Goal: Task Accomplishment & Management: Use online tool/utility

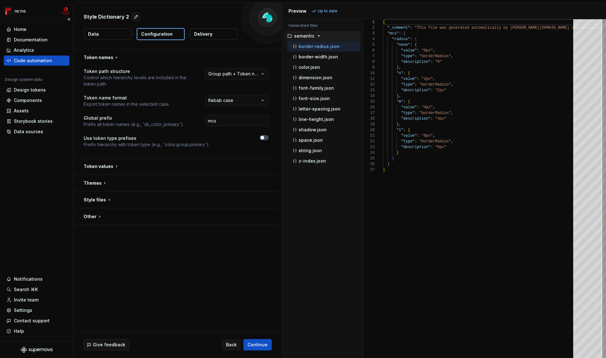
click at [46, 62] on div "Code automation" at bounding box center [33, 60] width 38 height 6
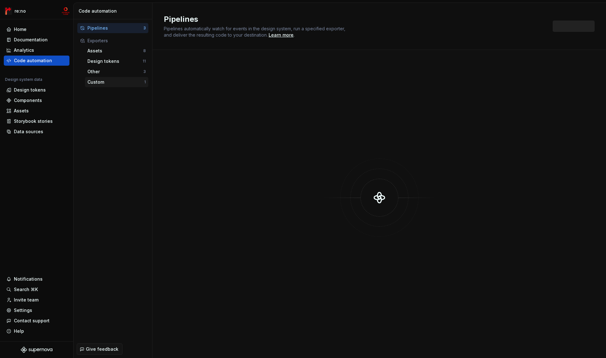
click at [102, 80] on div "Custom" at bounding box center [115, 82] width 57 height 6
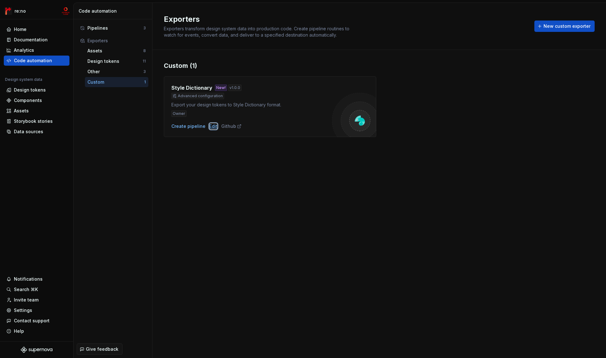
click at [213, 127] on div "Edit" at bounding box center [213, 126] width 8 height 6
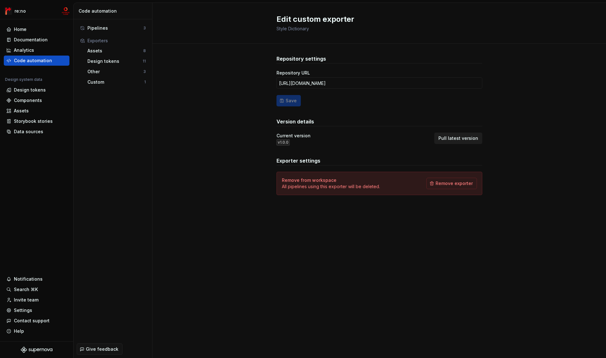
click at [471, 141] on span "Pull latest version" at bounding box center [458, 138] width 40 height 6
click at [110, 80] on div "Custom" at bounding box center [115, 82] width 57 height 6
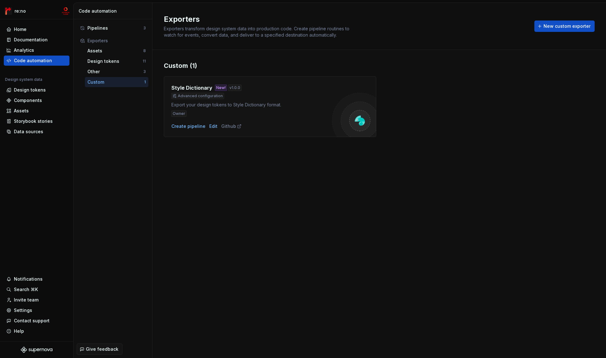
click at [256, 102] on div "Export your design tokens to Style Dictionary format." at bounding box center [251, 105] width 161 height 6
click at [196, 125] on div "Create pipeline" at bounding box center [188, 126] width 34 height 6
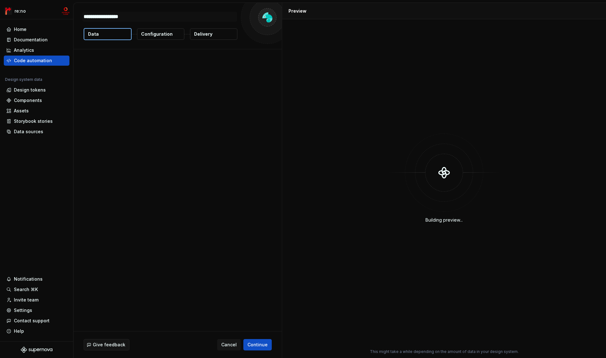
type textarea "*"
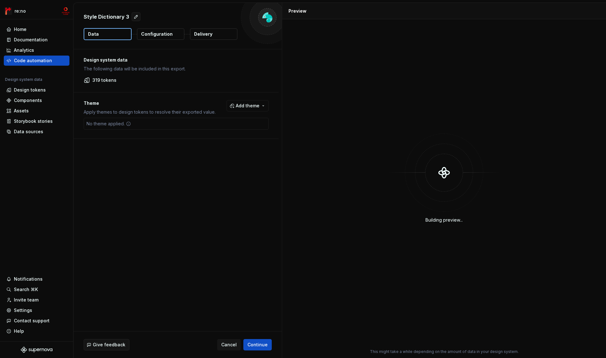
click at [155, 34] on p "Configuration" at bounding box center [157, 34] width 32 height 6
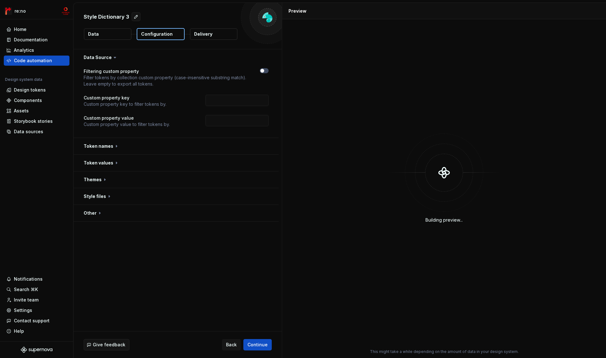
click at [114, 57] on icon at bounding box center [115, 57] width 2 height 1
click at [264, 71] on icon "button" at bounding box center [262, 71] width 5 height 4
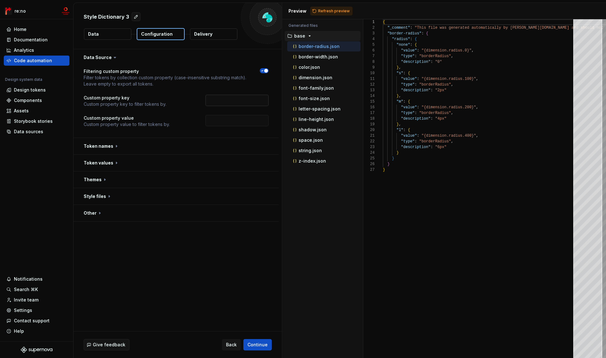
click at [250, 99] on input "text" at bounding box center [236, 100] width 63 height 11
type input "collection"
type input "semantic"
click at [105, 146] on button "button" at bounding box center [176, 146] width 205 height 16
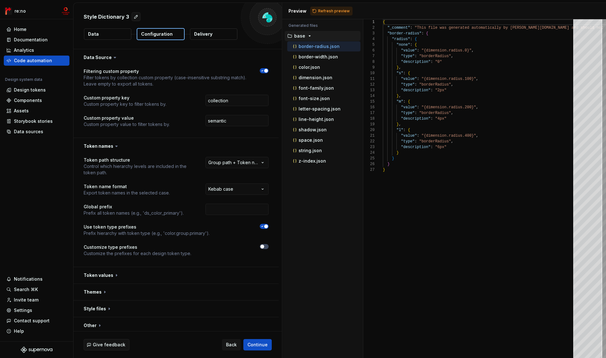
scroll to position [3, 0]
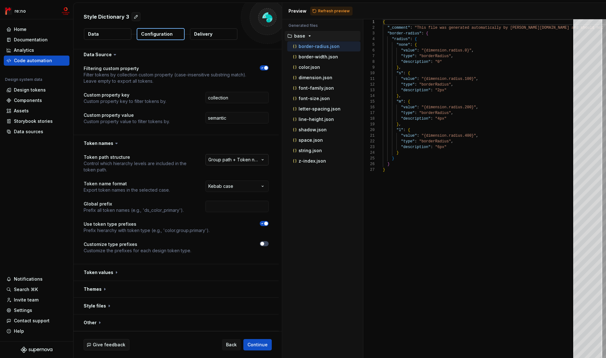
click at [228, 161] on html "**********" at bounding box center [303, 179] width 606 height 358
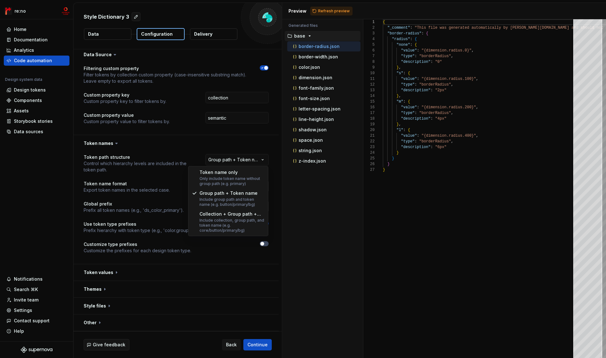
click at [230, 161] on html "**********" at bounding box center [303, 179] width 606 height 358
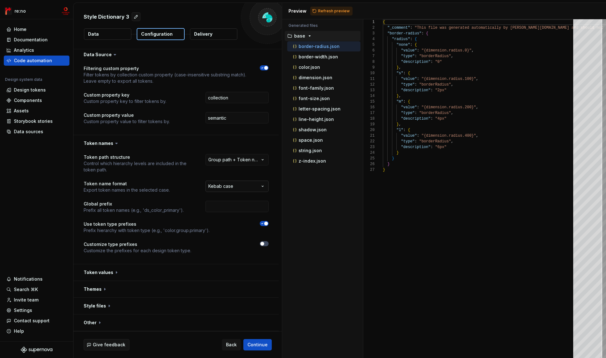
click at [230, 186] on html "**********" at bounding box center [303, 179] width 606 height 358
click at [230, 185] on html "**********" at bounding box center [303, 179] width 606 height 358
click at [234, 204] on input "text" at bounding box center [236, 206] width 63 height 11
type input "mcs"
click at [260, 223] on icon "button" at bounding box center [262, 224] width 5 height 4
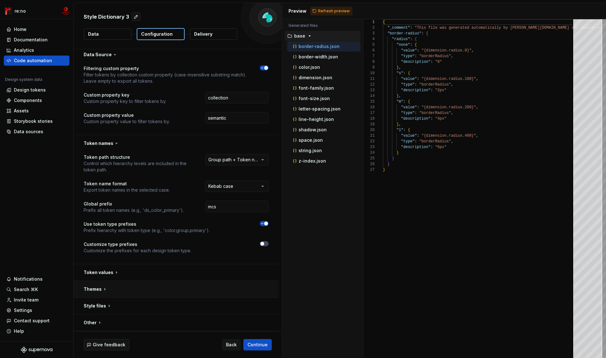
scroll to position [0, 0]
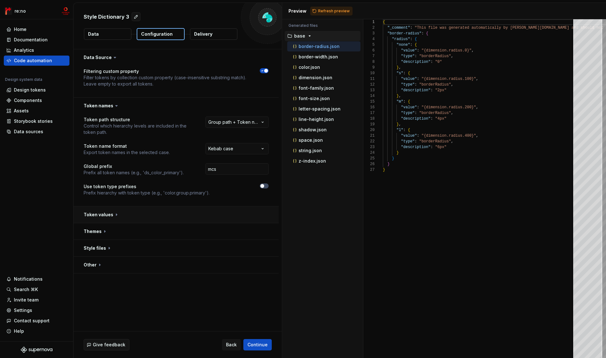
click at [101, 211] on button "button" at bounding box center [176, 214] width 205 height 16
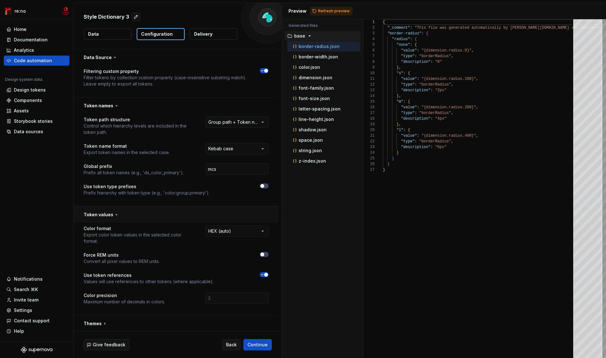
scroll to position [34, 0]
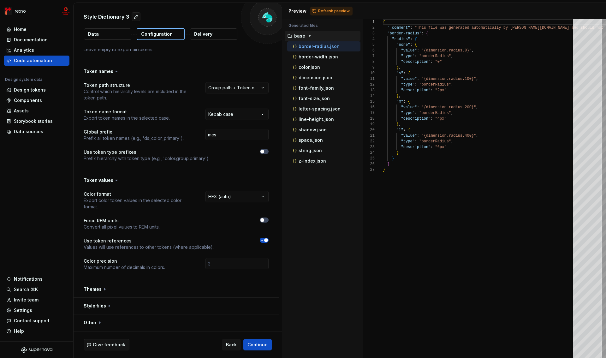
click at [263, 241] on icon "button" at bounding box center [262, 240] width 5 height 4
click at [102, 179] on button "button" at bounding box center [176, 180] width 205 height 16
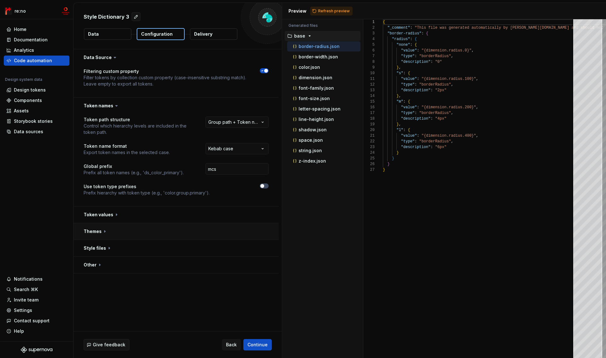
click at [94, 230] on button "button" at bounding box center [176, 231] width 205 height 16
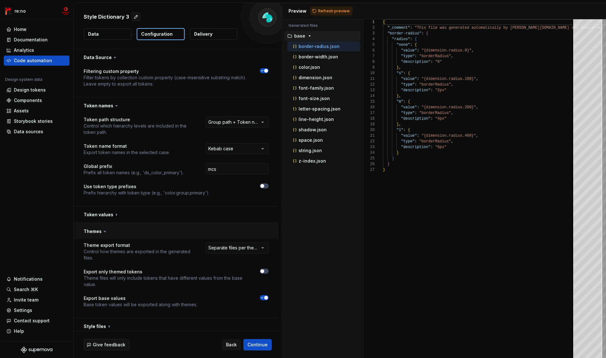
scroll to position [21, 0]
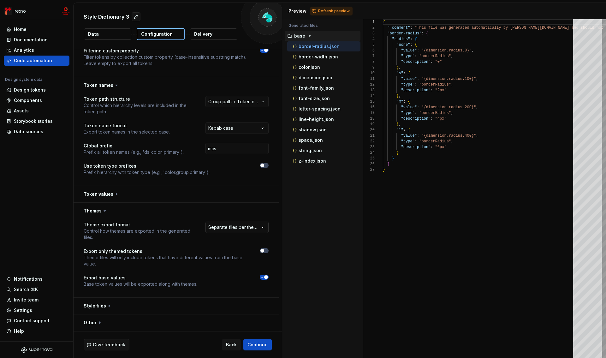
click at [234, 222] on html "**********" at bounding box center [303, 179] width 606 height 358
click at [239, 228] on html "**********" at bounding box center [303, 179] width 606 height 358
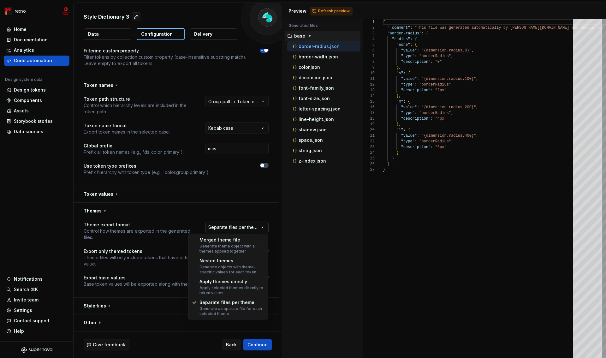
click at [239, 228] on html "**********" at bounding box center [303, 179] width 606 height 358
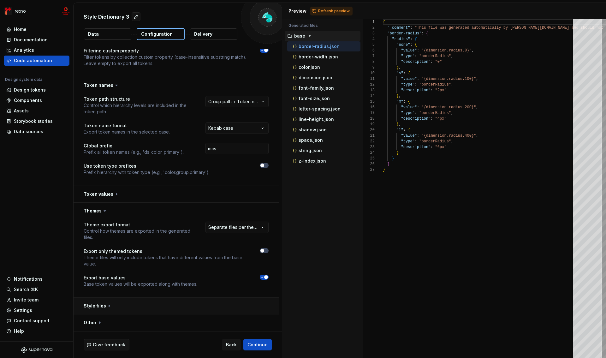
click at [98, 307] on button "button" at bounding box center [176, 306] width 205 height 16
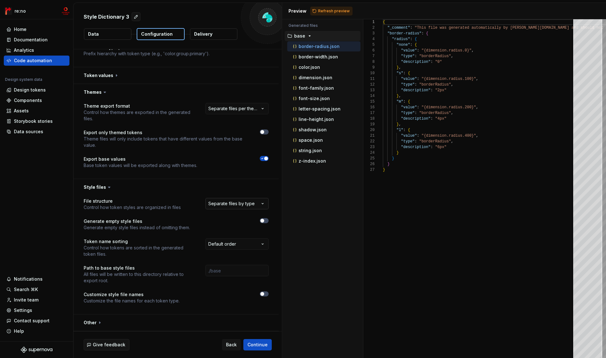
click at [227, 206] on html "**********" at bounding box center [303, 179] width 606 height 358
click at [228, 193] on html "**********" at bounding box center [303, 179] width 606 height 358
click at [95, 186] on button "button" at bounding box center [176, 187] width 205 height 16
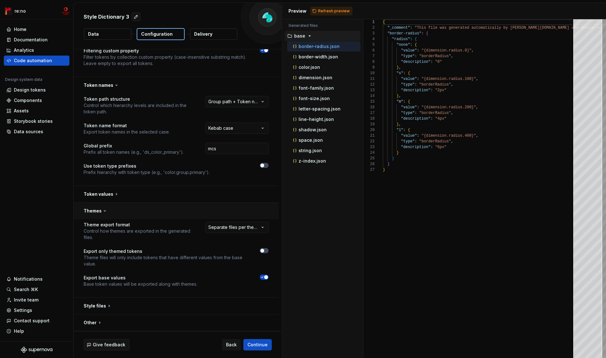
scroll to position [21, 0]
click at [88, 323] on button "button" at bounding box center [176, 322] width 205 height 16
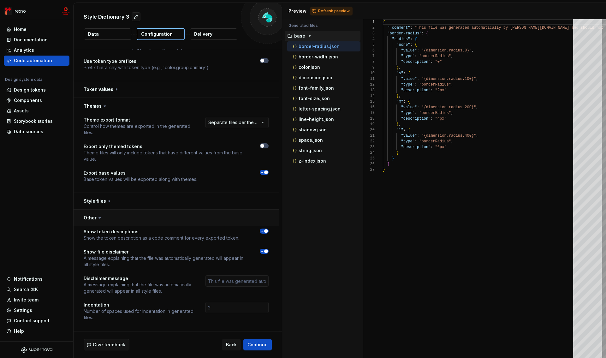
click at [92, 216] on button "button" at bounding box center [176, 218] width 205 height 16
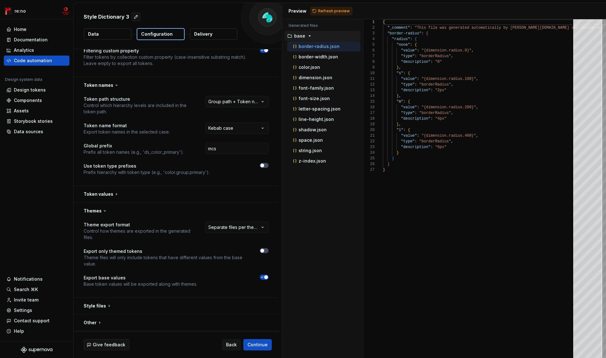
scroll to position [0, 0]
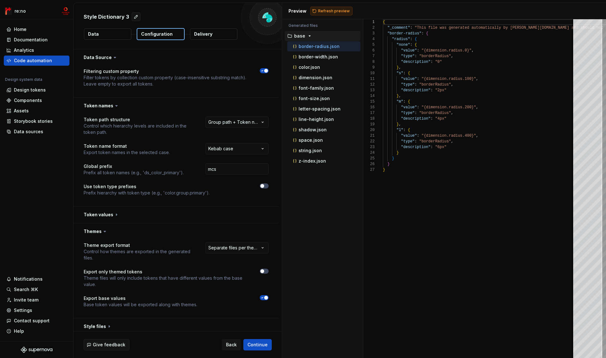
click at [335, 10] on span "Refresh preview" at bounding box center [334, 11] width 32 height 5
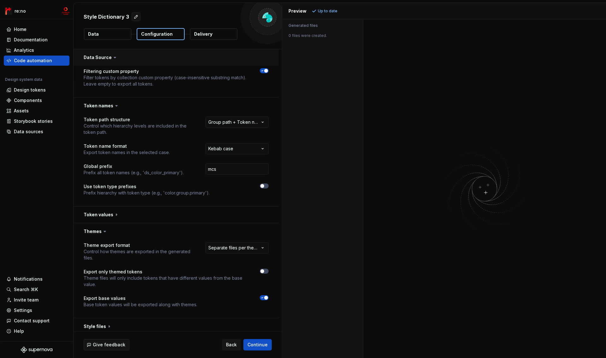
click at [106, 57] on button "button" at bounding box center [176, 57] width 205 height 16
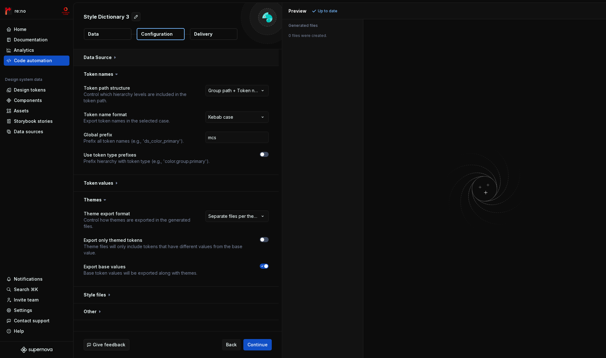
click at [97, 58] on button "button" at bounding box center [176, 57] width 205 height 16
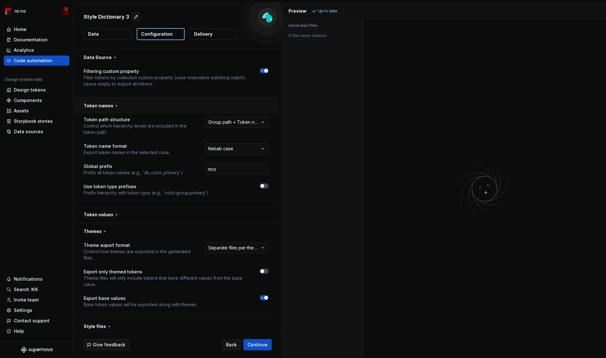
click at [102, 107] on button "button" at bounding box center [176, 106] width 205 height 16
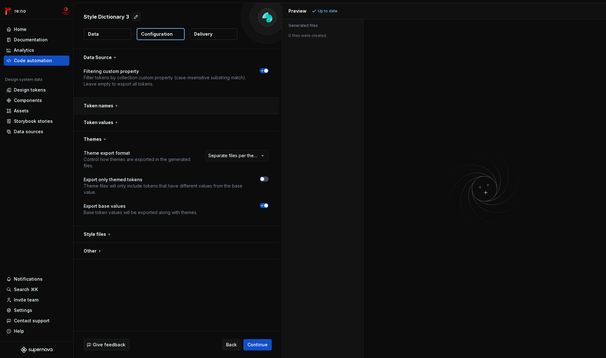
click at [102, 107] on button "button" at bounding box center [176, 106] width 205 height 16
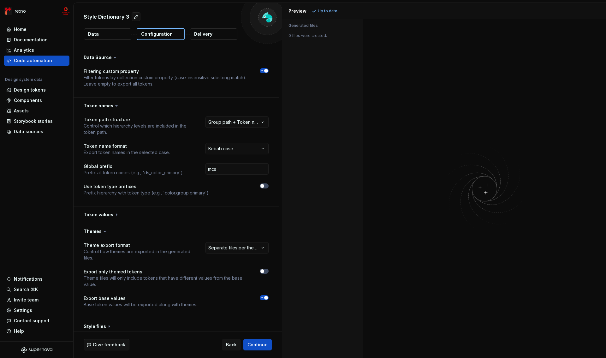
click at [267, 71] on span "button" at bounding box center [266, 71] width 4 height 4
click at [265, 71] on button "button" at bounding box center [264, 70] width 9 height 5
click at [109, 34] on button "Data" at bounding box center [107, 33] width 47 height 11
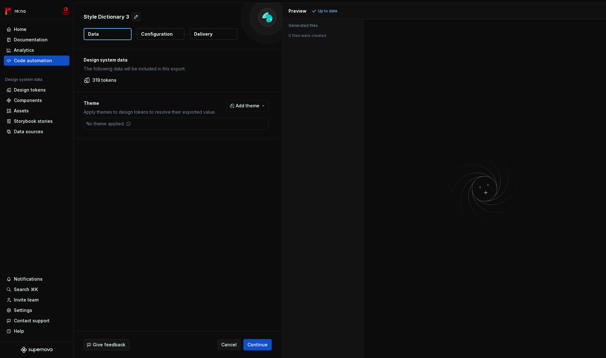
click at [157, 35] on p "Configuration" at bounding box center [157, 34] width 32 height 6
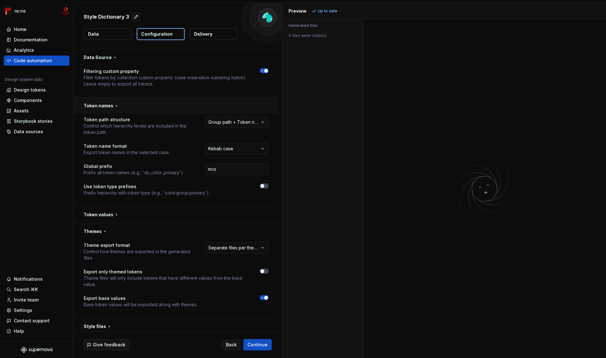
click at [98, 108] on button "button" at bounding box center [176, 106] width 205 height 16
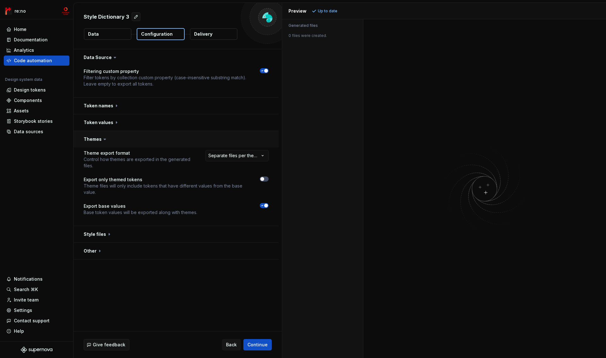
click at [92, 136] on button "button" at bounding box center [176, 139] width 205 height 16
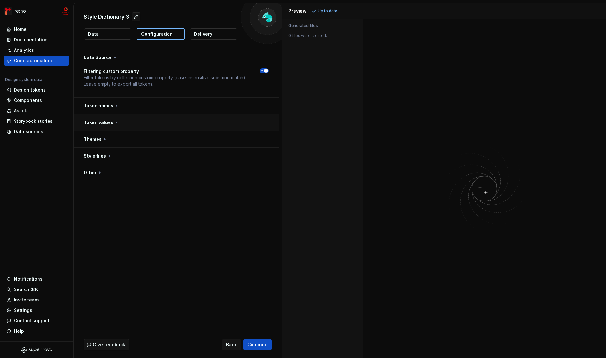
click at [95, 122] on button "button" at bounding box center [176, 122] width 205 height 16
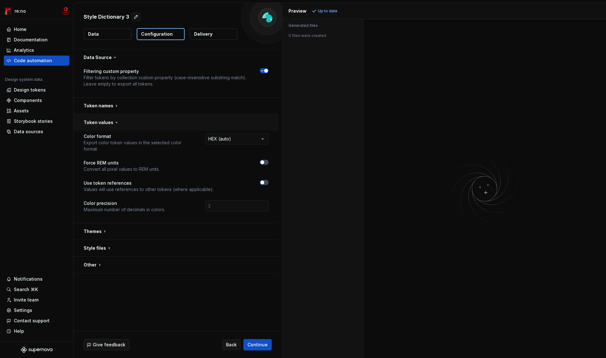
click at [95, 122] on button "button" at bounding box center [176, 122] width 205 height 16
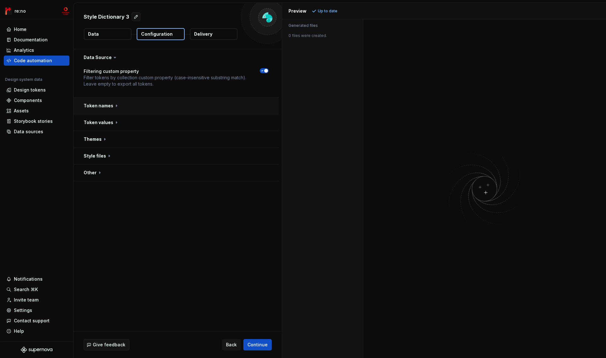
click at [96, 103] on button "button" at bounding box center [176, 106] width 205 height 16
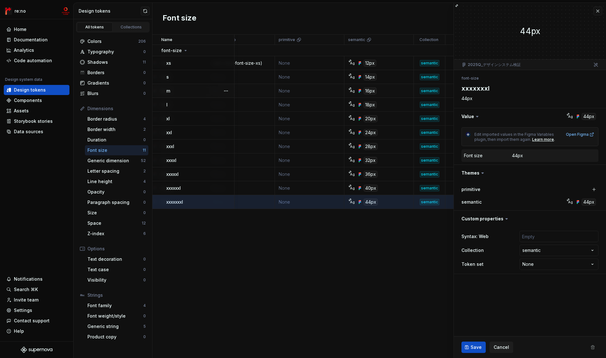
scroll to position [0, 95]
click at [552, 251] on html "re:no Home Documentation Analytics Code automation Design system data Design to…" at bounding box center [303, 179] width 606 height 358
click at [499, 306] on html "re:no Home Documentation Analytics Code automation Design system data Design to…" at bounding box center [303, 179] width 606 height 358
click at [486, 251] on icon at bounding box center [488, 250] width 5 height 5
drag, startPoint x: 483, startPoint y: 251, endPoint x: 459, endPoint y: 252, distance: 23.4
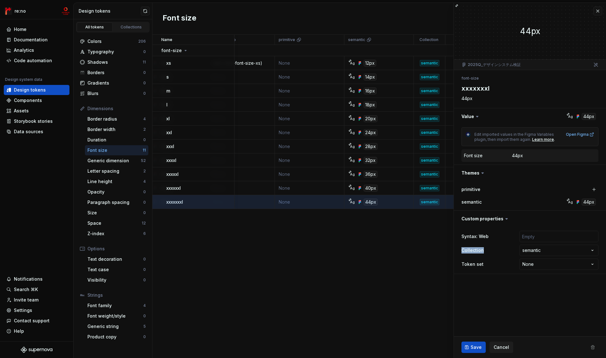
click at [459, 252] on div "Syntax: Web Collection semantic **** ********* ******** Token set None **** ***…" at bounding box center [530, 250] width 152 height 47
copy label "Collection"
type textarea "*"
click at [597, 10] on button "button" at bounding box center [597, 11] width 9 height 9
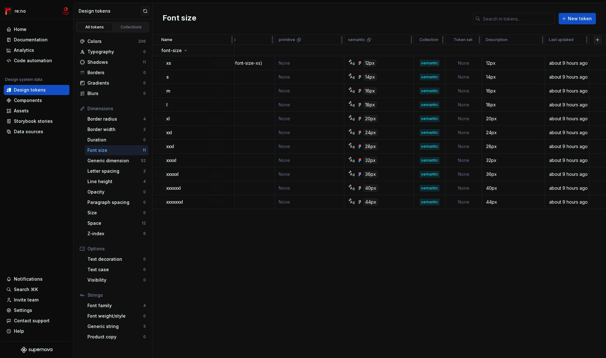
click at [597, 40] on button "button" at bounding box center [597, 39] width 9 height 9
click at [561, 64] on div "New custom property" at bounding box center [561, 65] width 47 height 6
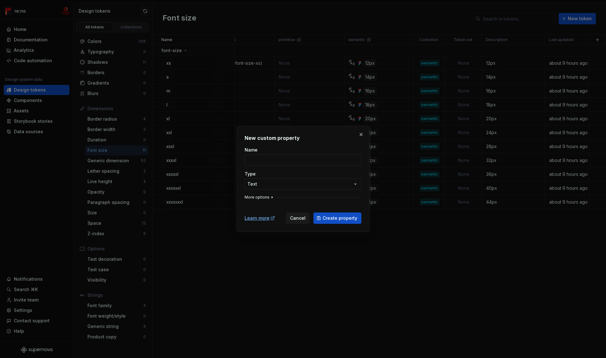
click at [263, 198] on button "More options" at bounding box center [260, 197] width 30 height 5
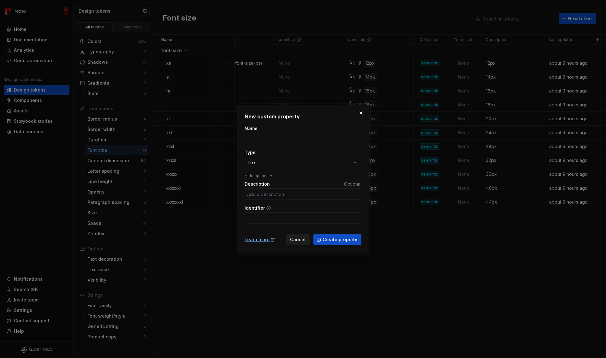
click at [303, 241] on span "Cancel" at bounding box center [297, 239] width 15 height 6
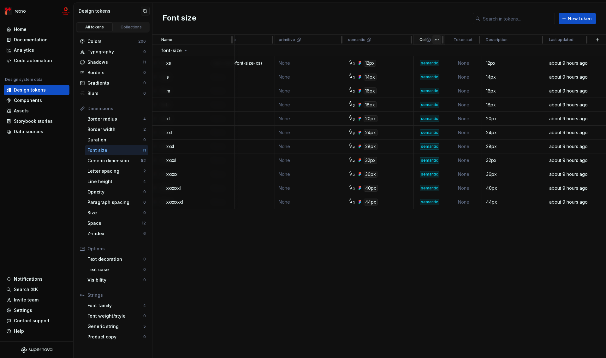
click at [438, 40] on html "re:no Home Documentation Analytics Code automation Design system data Design to…" at bounding box center [303, 179] width 606 height 358
click at [429, 41] on icon at bounding box center [429, 40] width 4 height 4
click at [475, 40] on html "re:no Home Documentation Analytics Code automation Design system data Design to…" at bounding box center [303, 179] width 606 height 358
click at [486, 50] on span "Edit property" at bounding box center [501, 52] width 41 height 6
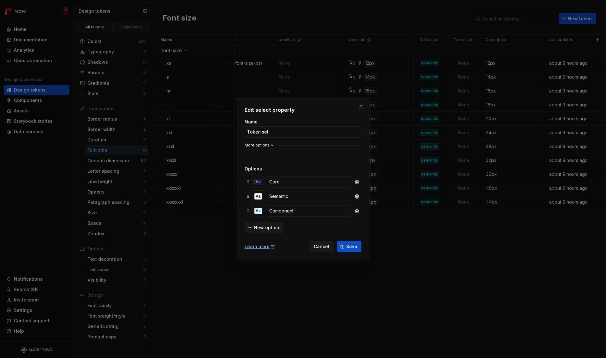
click at [266, 143] on button "More options" at bounding box center [260, 145] width 30 height 5
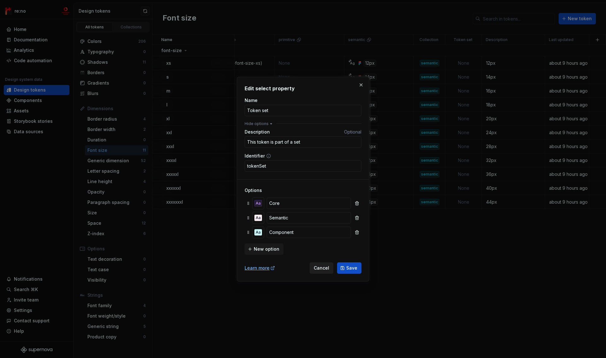
click at [329, 266] on span "Cancel" at bounding box center [321, 268] width 15 height 6
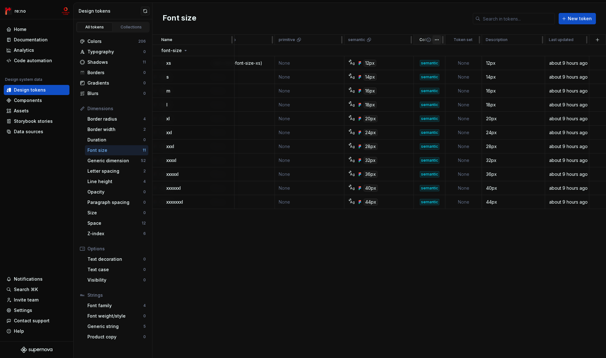
click at [438, 39] on html "re:no Home Documentation Analytics Code automation Design system data Design to…" at bounding box center [303, 179] width 606 height 358
click at [507, 40] on html "re:no Home Documentation Analytics Code automation Design system data Design to…" at bounding box center [303, 179] width 606 height 358
click at [536, 40] on html "re:no Home Documentation Analytics Code automation Design system data Design to…" at bounding box center [303, 179] width 606 height 358
click at [553, 40] on html "re:no Home Documentation Analytics Code automation Design system data Design to…" at bounding box center [303, 179] width 606 height 358
click at [579, 41] on html "re:no Home Documentation Analytics Code automation Design system data Design to…" at bounding box center [303, 179] width 606 height 358
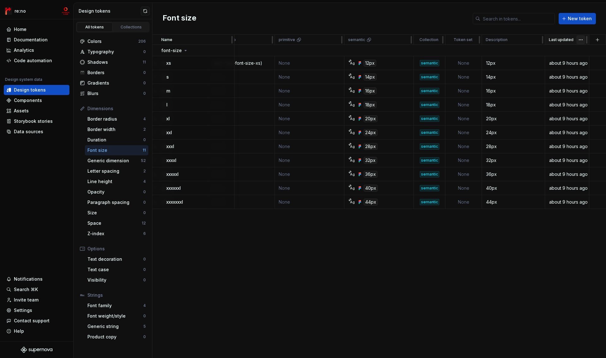
click at [579, 41] on html "re:no Home Documentation Analytics Code automation Design system data Design to…" at bounding box center [303, 179] width 606 height 358
click at [430, 39] on icon at bounding box center [428, 39] width 5 height 5
click at [429, 40] on icon at bounding box center [428, 39] width 5 height 5
click at [465, 41] on icon at bounding box center [465, 39] width 5 height 5
click at [473, 41] on html "re:no Home Documentation Analytics Code automation Design system data Design to…" at bounding box center [303, 179] width 606 height 358
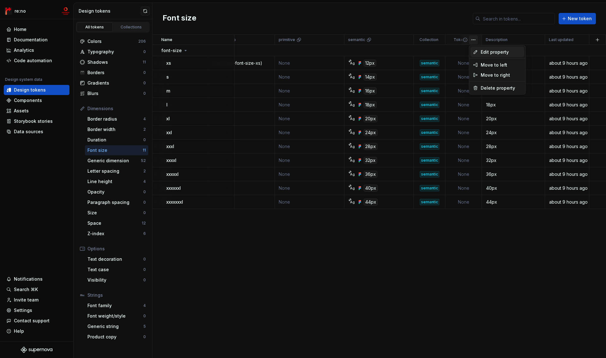
click at [484, 51] on span "Edit property" at bounding box center [501, 52] width 41 height 6
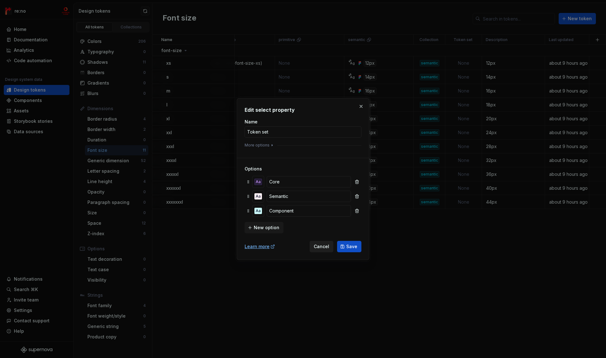
click at [320, 246] on span "Cancel" at bounding box center [321, 246] width 15 height 6
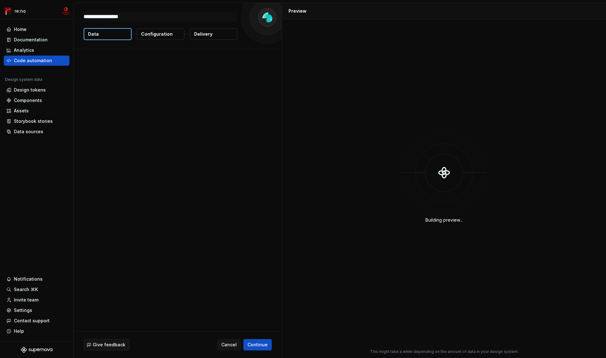
type textarea "*"
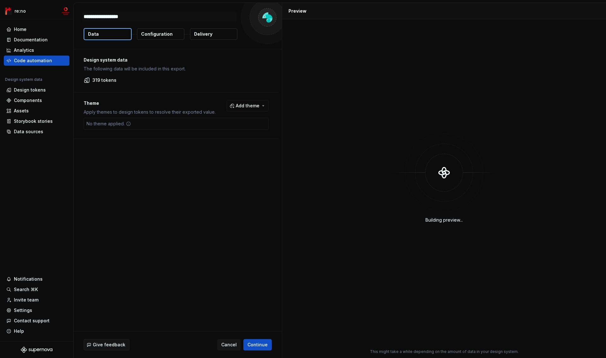
click at [152, 34] on p "Configuration" at bounding box center [157, 34] width 32 height 6
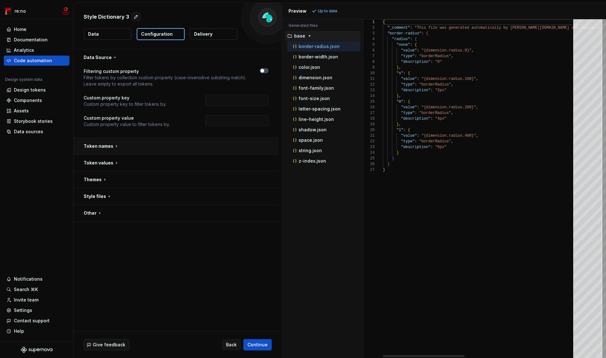
click at [91, 147] on button "button" at bounding box center [176, 146] width 205 height 16
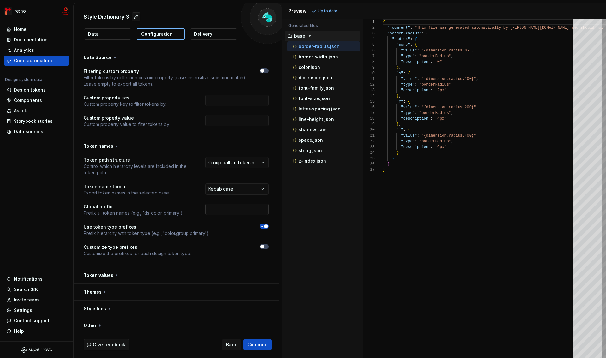
click at [227, 210] on input "text" at bounding box center [236, 209] width 63 height 11
type input "mcs"
drag, startPoint x: 261, startPoint y: 226, endPoint x: 257, endPoint y: 226, distance: 3.8
click at [261, 226] on icon "button" at bounding box center [262, 226] width 5 height 4
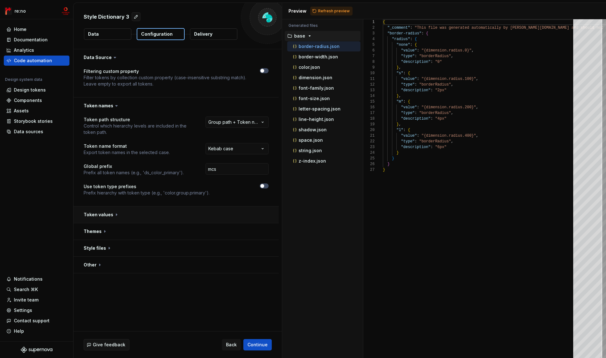
click at [102, 215] on button "button" at bounding box center [176, 214] width 205 height 16
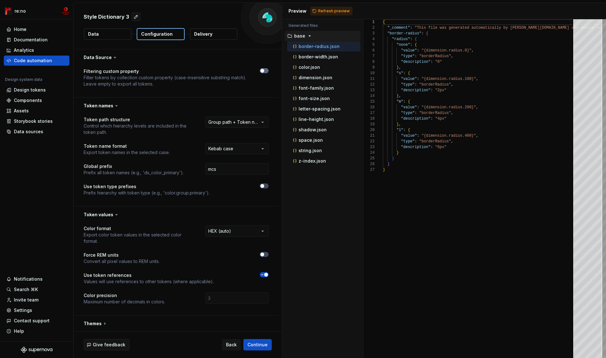
click at [267, 69] on button "button" at bounding box center [264, 70] width 9 height 5
click at [263, 188] on button "button" at bounding box center [264, 185] width 9 height 5
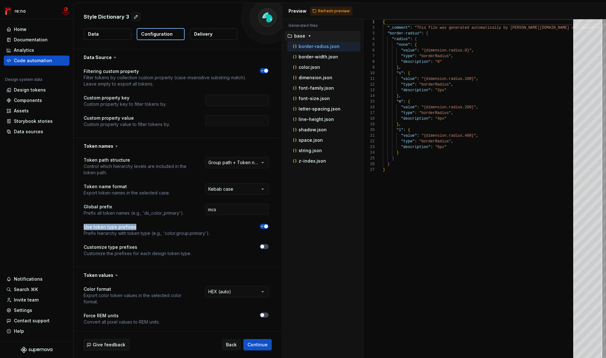
drag, startPoint x: 84, startPoint y: 226, endPoint x: 135, endPoint y: 224, distance: 51.5
click at [135, 224] on p "Use token type prefixes" at bounding box center [147, 227] width 126 height 6
copy p "Use token type prefixes"
click at [46, 62] on div "Code automation" at bounding box center [33, 60] width 38 height 6
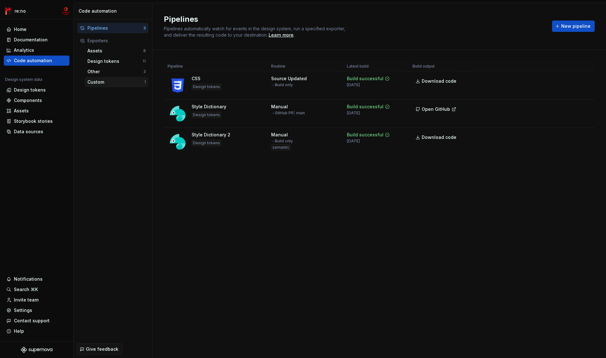
click at [109, 82] on div "Custom" at bounding box center [115, 82] width 57 height 6
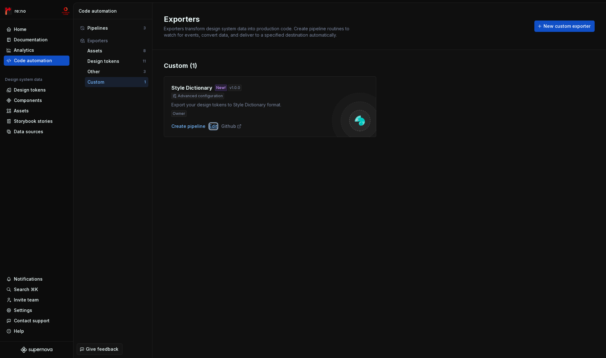
click at [210, 126] on div "Edit" at bounding box center [213, 126] width 8 height 6
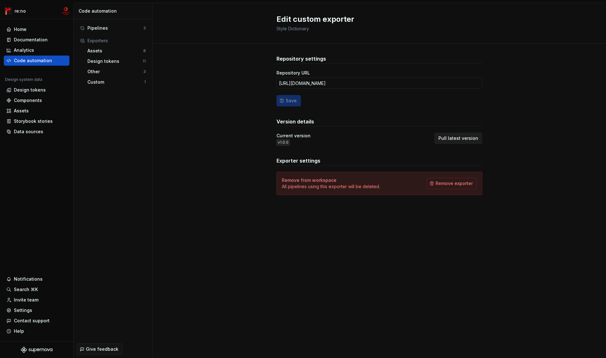
click at [466, 138] on span "Pull latest version" at bounding box center [458, 138] width 40 height 6
click at [103, 80] on div "Custom" at bounding box center [115, 82] width 57 height 6
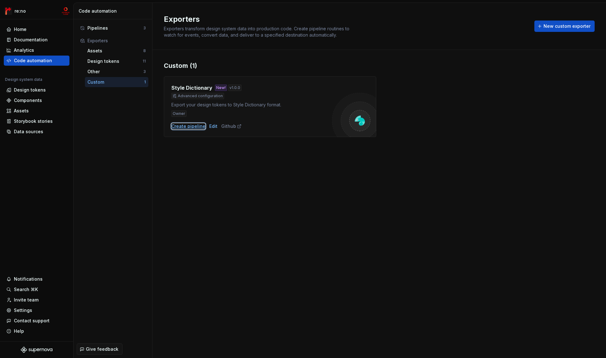
click at [175, 127] on div "Create pipeline" at bounding box center [188, 126] width 34 height 6
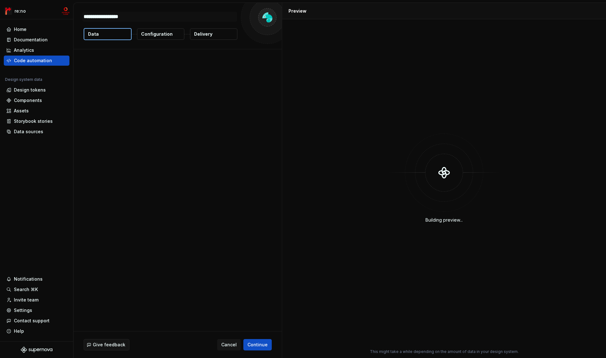
type textarea "*"
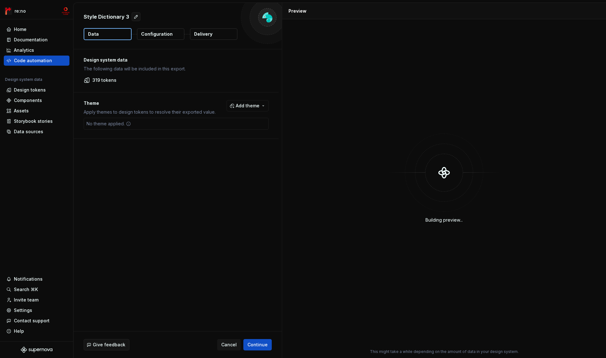
click at [160, 33] on p "Configuration" at bounding box center [157, 34] width 32 height 6
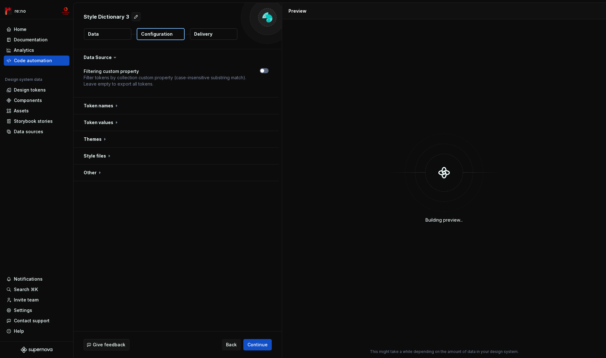
click at [261, 71] on span "button" at bounding box center [262, 71] width 4 height 4
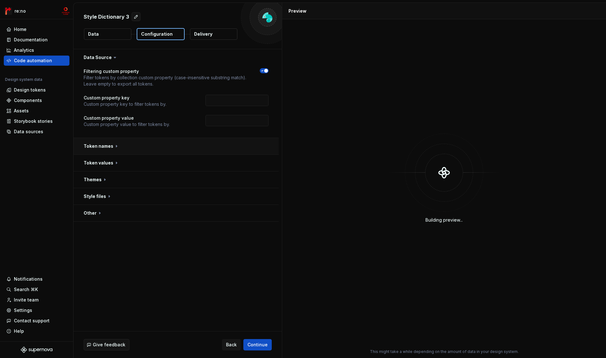
click at [104, 145] on button "button" at bounding box center [176, 146] width 205 height 16
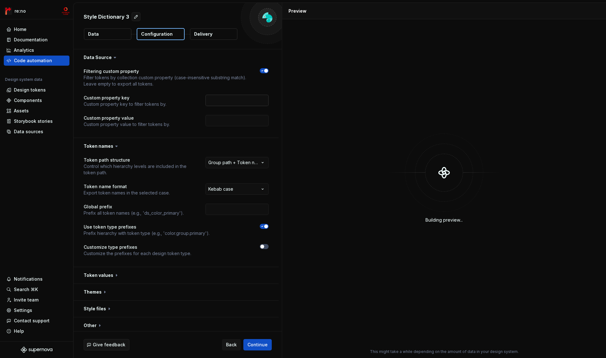
click at [231, 100] on input "text" at bounding box center [236, 100] width 63 height 11
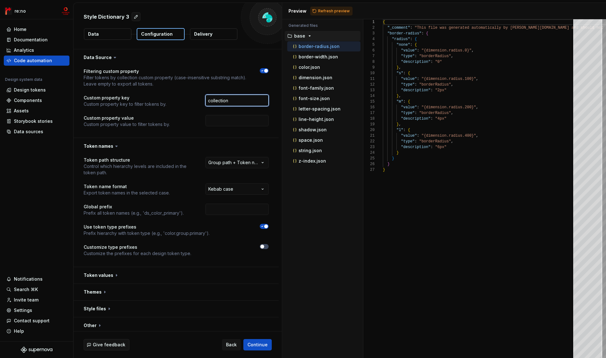
type input "collection"
type input "semantic"
click at [230, 210] on input "text" at bounding box center [236, 209] width 63 height 11
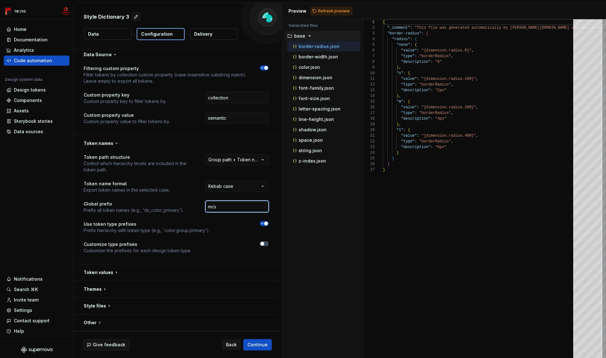
type input "mcs"
click at [264, 224] on icon "button" at bounding box center [262, 224] width 5 height 4
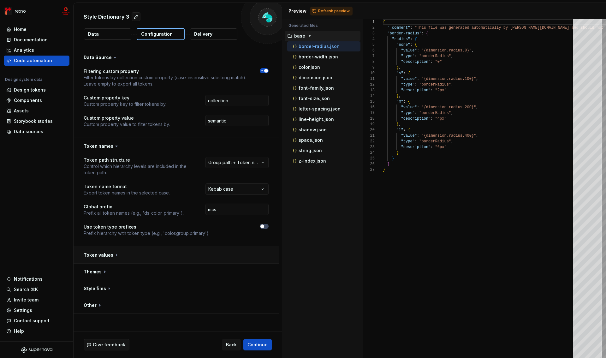
click at [94, 254] on button "button" at bounding box center [176, 255] width 205 height 16
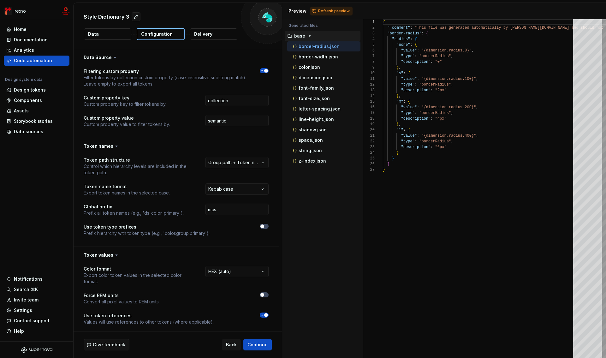
scroll to position [75, 0]
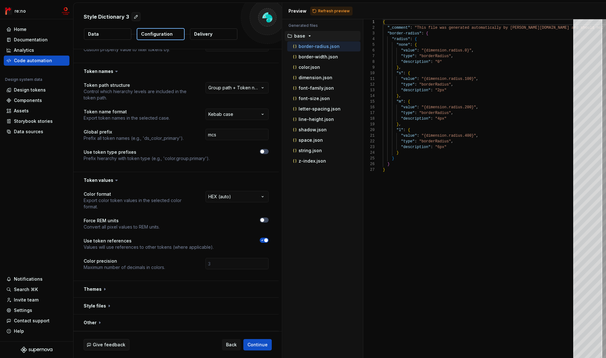
click at [266, 242] on button "button" at bounding box center [264, 240] width 9 height 5
click at [98, 291] on button "button" at bounding box center [176, 289] width 205 height 16
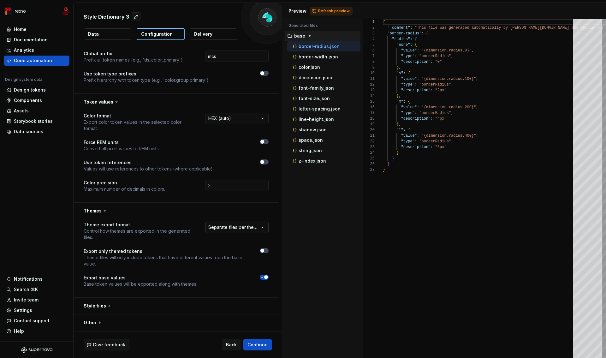
click at [237, 230] on html "**********" at bounding box center [303, 179] width 606 height 358
click at [99, 306] on button "button" at bounding box center [176, 306] width 205 height 16
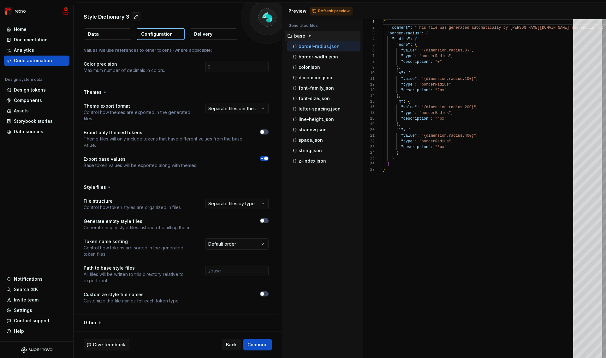
drag, startPoint x: 326, startPoint y: 11, endPoint x: 326, endPoint y: 22, distance: 10.7
click at [326, 11] on span "Refresh preview" at bounding box center [334, 11] width 32 height 5
click at [89, 323] on button "button" at bounding box center [176, 322] width 205 height 16
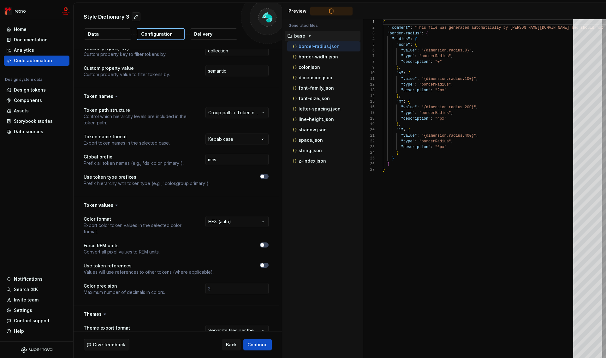
scroll to position [0, 0]
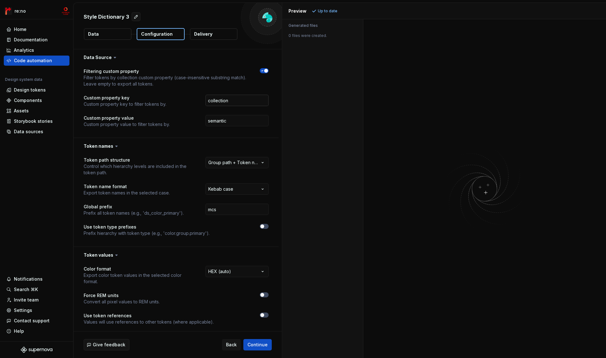
click at [232, 99] on input "collection" at bounding box center [236, 100] width 63 height 11
paste input "C"
type input "Collection"
click at [339, 9] on span "Refresh preview" at bounding box center [334, 11] width 32 height 5
click at [228, 121] on input "semantic" at bounding box center [236, 120] width 63 height 11
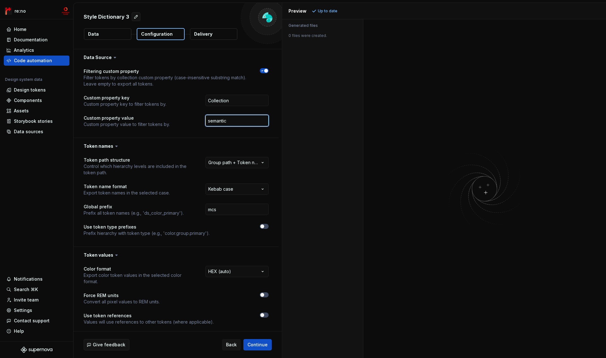
click at [228, 121] on input "semantic" at bounding box center [236, 120] width 63 height 11
click at [342, 10] on span "Refresh preview" at bounding box center [334, 11] width 32 height 5
click at [232, 121] on input "text" at bounding box center [236, 120] width 63 height 11
click at [225, 121] on input "text" at bounding box center [236, 120] width 63 height 11
click at [218, 122] on input "sematic" at bounding box center [236, 120] width 63 height 11
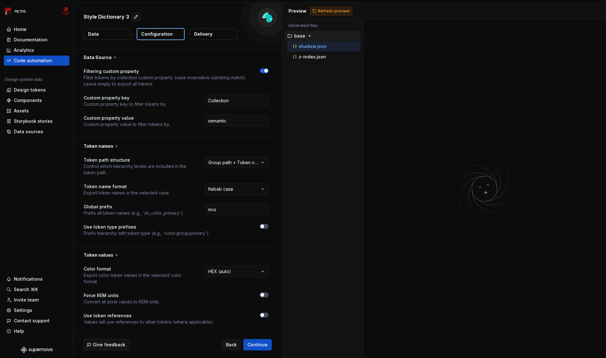
click at [326, 14] on button "Refresh preview" at bounding box center [331, 11] width 42 height 9
click at [253, 122] on input "semantic" at bounding box center [236, 120] width 63 height 11
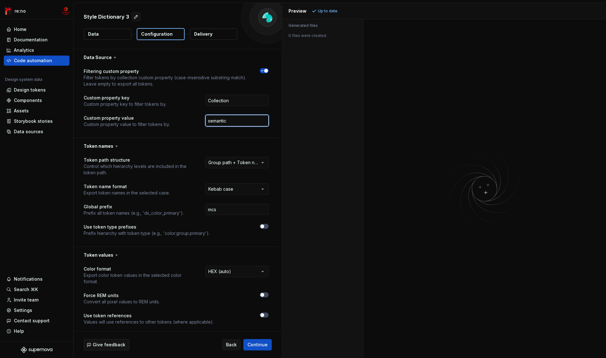
click at [253, 122] on input "semantic" at bounding box center [236, 120] width 63 height 11
click at [324, 9] on span "Refresh preview" at bounding box center [334, 11] width 32 height 5
click at [237, 121] on input "primitive" at bounding box center [236, 120] width 63 height 11
click at [333, 11] on span "Refresh preview" at bounding box center [334, 11] width 32 height 5
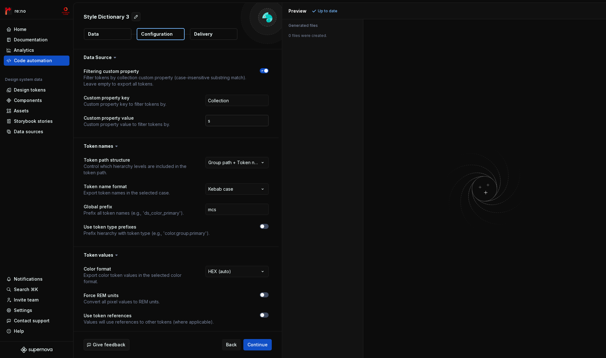
click at [228, 121] on input "s" at bounding box center [236, 120] width 63 height 11
click at [329, 14] on button "Refresh preview" at bounding box center [331, 11] width 42 height 9
click at [237, 121] on input "/semantic/i" at bounding box center [236, 120] width 63 height 11
click at [339, 12] on span "Refresh preview" at bounding box center [334, 11] width 32 height 5
click at [221, 121] on input "/s/g" at bounding box center [236, 120] width 63 height 11
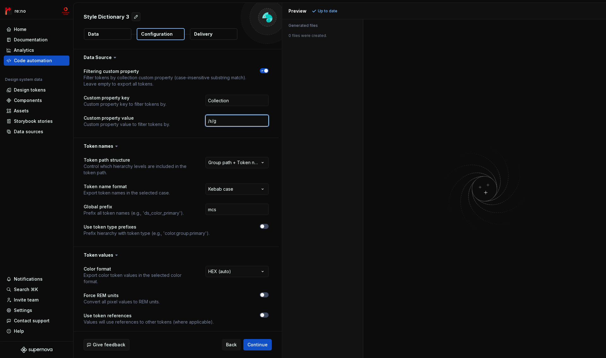
click at [211, 121] on input "/s/g" at bounding box center [236, 120] width 63 height 11
click at [334, 12] on span "Refresh preview" at bounding box center [334, 11] width 32 height 5
click at [245, 122] on input "/semantic/g" at bounding box center [236, 120] width 63 height 11
click at [214, 120] on input "/semantic/g" at bounding box center [236, 120] width 63 height 11
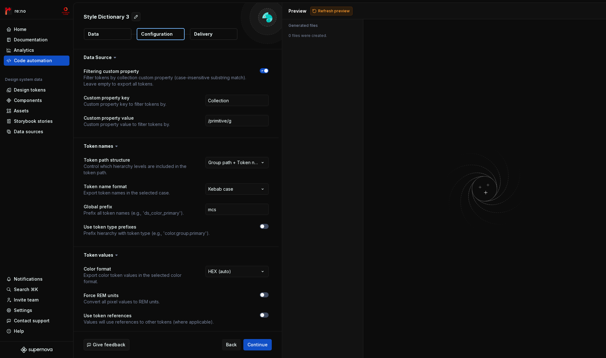
click at [328, 12] on span "Refresh preview" at bounding box center [334, 11] width 32 height 5
click at [247, 121] on input "/primitive/g" at bounding box center [236, 120] width 63 height 11
click at [329, 11] on span "Refresh preview" at bounding box center [334, 11] width 32 height 5
click at [225, 121] on input "1" at bounding box center [236, 120] width 63 height 11
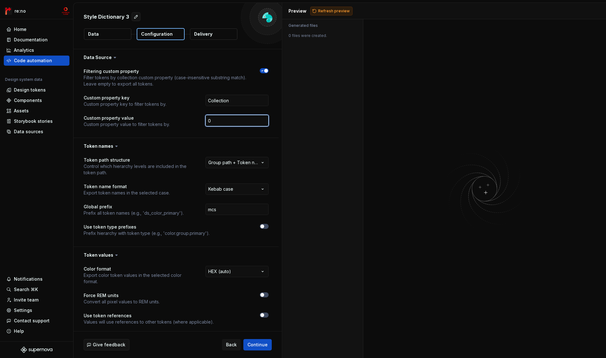
type input "0"
click at [325, 12] on span "Refresh preview" at bounding box center [334, 11] width 32 height 5
click at [38, 65] on div "Code automation" at bounding box center [37, 61] width 66 height 10
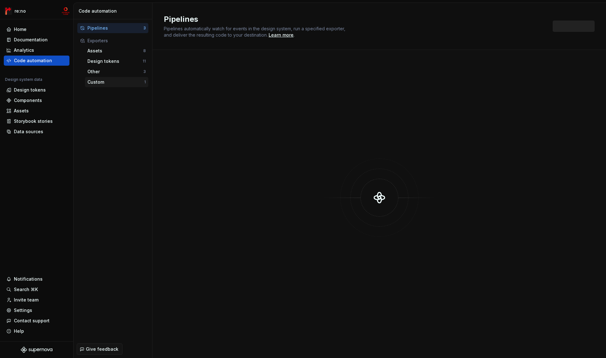
click at [117, 83] on div "Custom" at bounding box center [115, 82] width 57 height 6
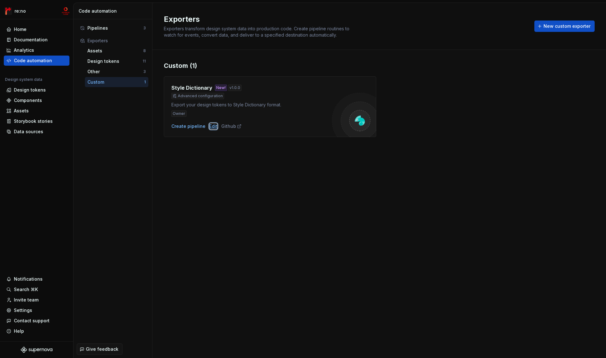
click at [214, 127] on div "Edit" at bounding box center [213, 126] width 8 height 6
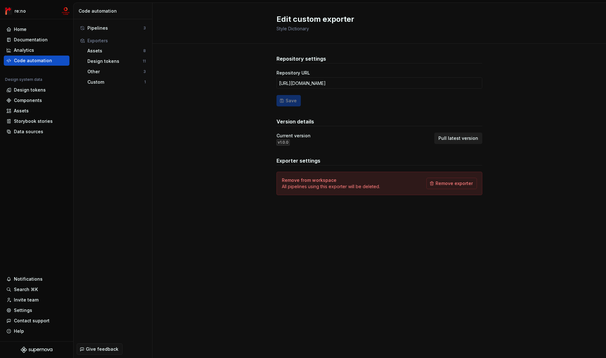
click at [474, 136] on span "Pull latest version" at bounding box center [458, 138] width 40 height 6
click at [93, 82] on div "Custom" at bounding box center [115, 82] width 57 height 6
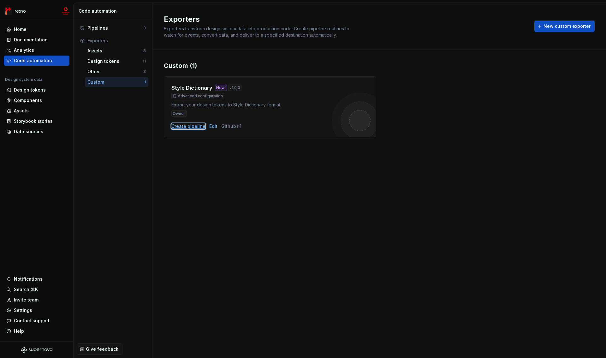
click at [189, 128] on div "Create pipeline" at bounding box center [188, 126] width 34 height 6
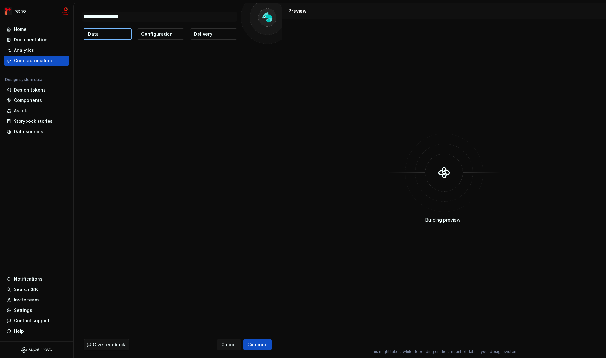
type textarea "*"
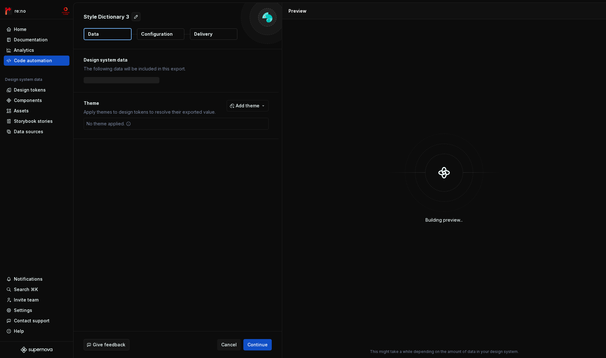
click at [172, 36] on button "Configuration" at bounding box center [160, 33] width 47 height 11
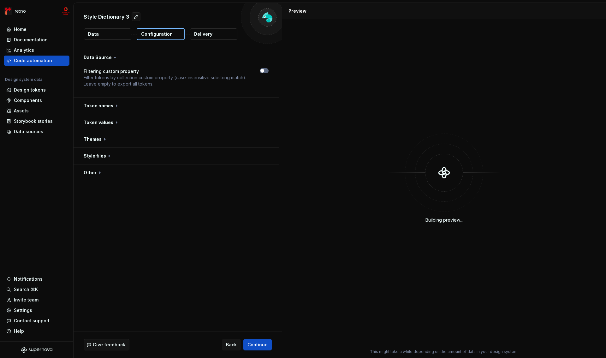
click at [264, 71] on icon "button" at bounding box center [262, 71] width 5 height 4
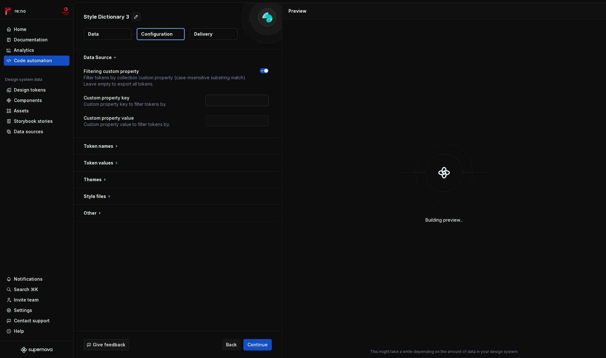
click at [245, 99] on input "text" at bounding box center [236, 100] width 63 height 11
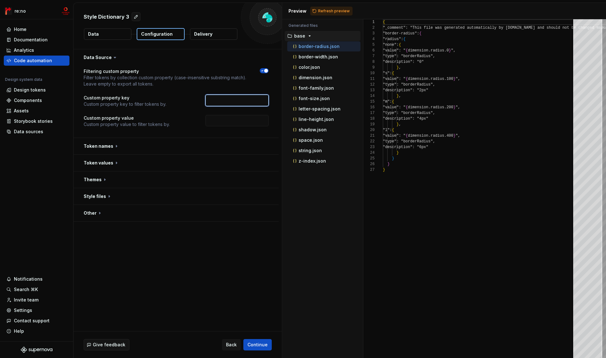
click at [234, 103] on input "text" at bounding box center [236, 100] width 63 height 11
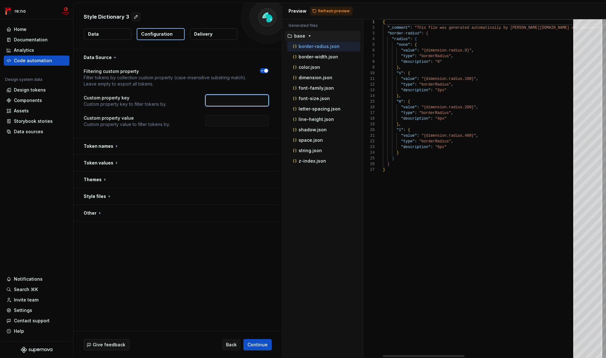
type input "Collection"
click at [234, 120] on input "text" at bounding box center [236, 120] width 63 height 11
type input "semantic"
click at [105, 145] on button "button" at bounding box center [176, 146] width 205 height 16
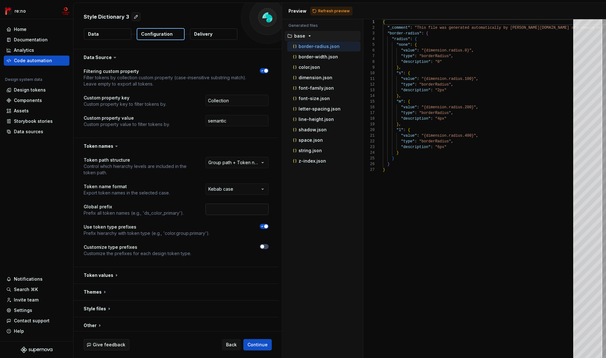
click at [226, 206] on input "text" at bounding box center [236, 209] width 63 height 11
type input "mcs"
click at [263, 228] on icon "button" at bounding box center [262, 226] width 5 height 4
click at [102, 255] on button "button" at bounding box center [176, 255] width 205 height 16
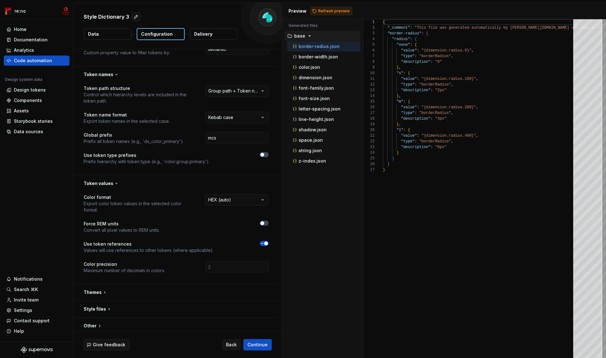
scroll to position [75, 0]
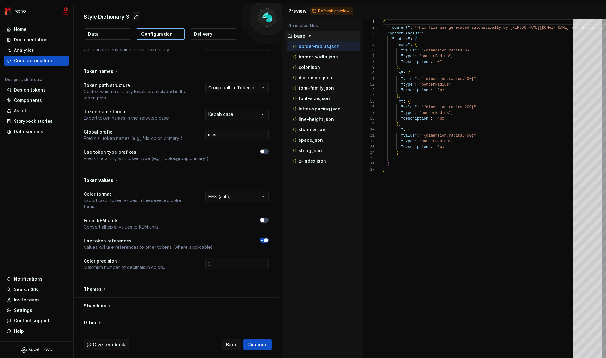
click at [266, 240] on span "button" at bounding box center [266, 240] width 4 height 4
click at [92, 288] on button "button" at bounding box center [176, 289] width 205 height 16
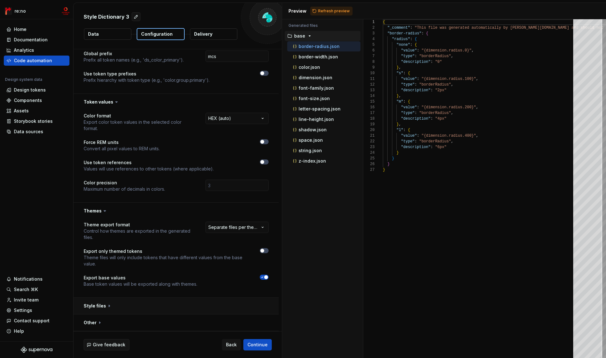
click at [94, 303] on button "button" at bounding box center [176, 306] width 205 height 16
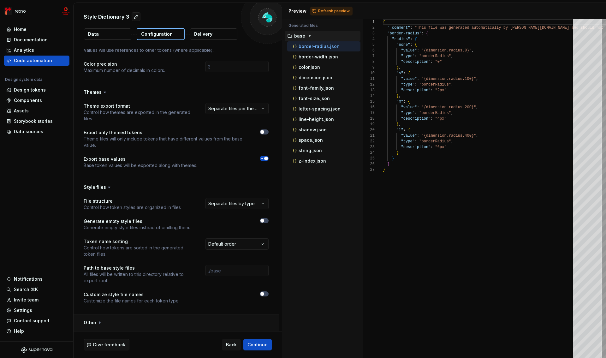
click at [91, 322] on button "button" at bounding box center [176, 322] width 205 height 16
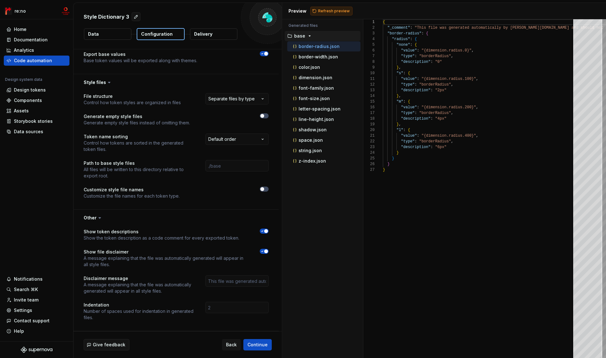
click at [340, 10] on span "Refresh preview" at bounding box center [334, 11] width 32 height 5
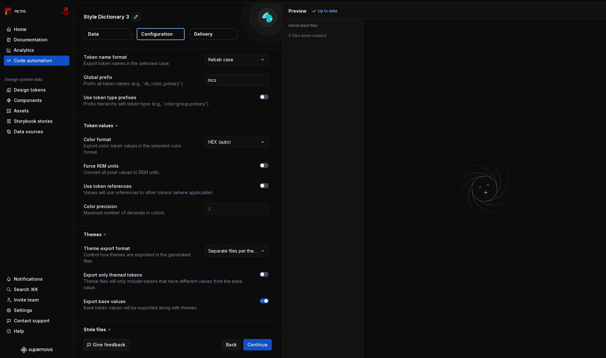
scroll to position [0, 0]
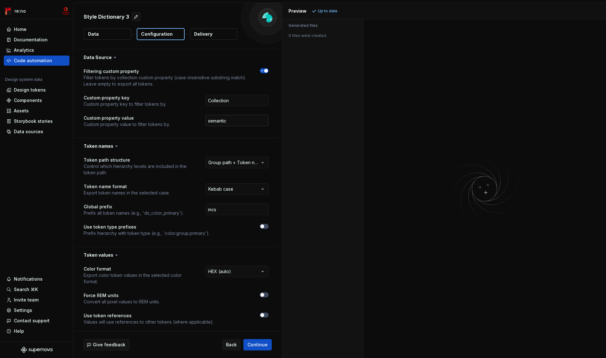
click at [243, 123] on input "semantic" at bounding box center [236, 120] width 63 height 11
type input "/semantic/i"
click at [326, 13] on span "Refresh preview" at bounding box center [334, 11] width 32 height 5
click at [236, 98] on input "Collection" at bounding box center [236, 100] width 63 height 11
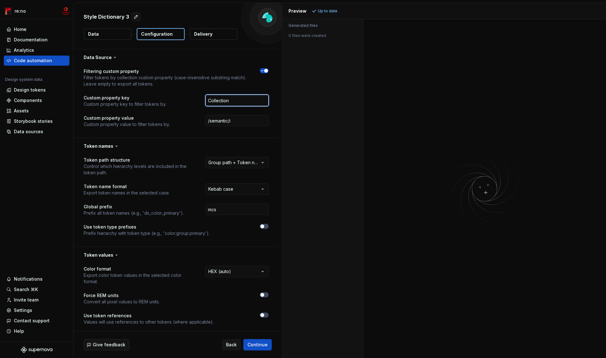
click at [236, 98] on input "Collection" at bounding box center [236, 100] width 63 height 11
type input "collection"
click at [323, 11] on span "Refresh preview" at bounding box center [334, 11] width 32 height 5
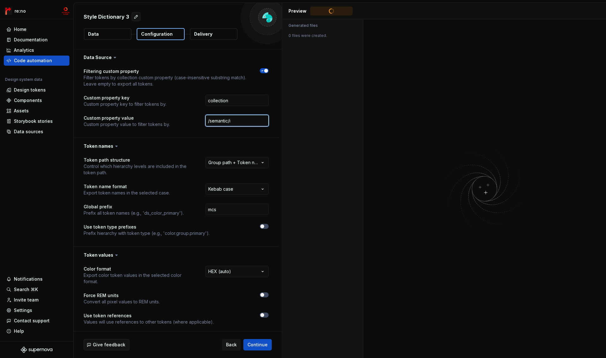
click at [247, 119] on input "/semantic/i" at bounding box center [236, 120] width 63 height 11
click at [332, 9] on span "Refresh preview" at bounding box center [334, 11] width 32 height 5
click at [226, 120] on input "text" at bounding box center [236, 120] width 63 height 11
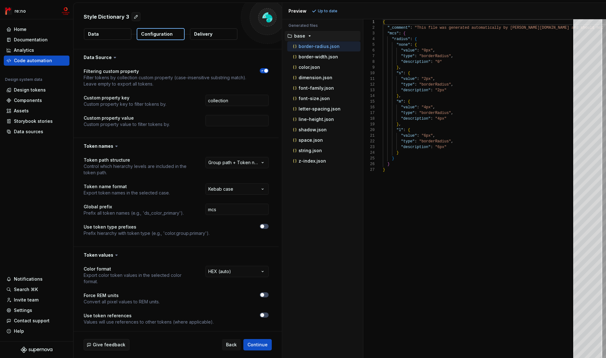
click at [346, 200] on div "Accessibility guide for tree . Navigate the tree with the arrow keys. Common tr…" at bounding box center [322, 193] width 81 height 329
click at [308, 48] on p "border-radius.json" at bounding box center [319, 46] width 41 height 5
click at [234, 100] on input "collection" at bounding box center [236, 100] width 63 height 11
type input "Collection"
click at [330, 14] on button "Refresh preview" at bounding box center [331, 11] width 42 height 9
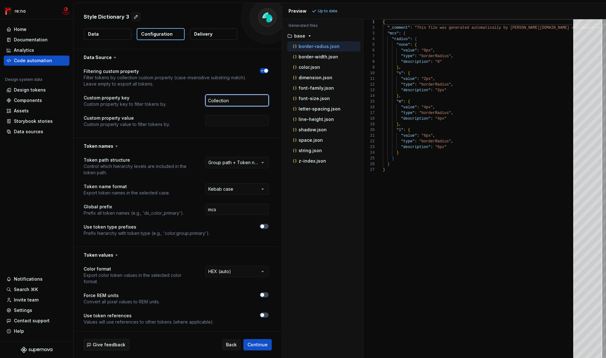
click at [236, 99] on input "Collection" at bounding box center [236, 100] width 63 height 11
click at [302, 59] on p "border-width.json" at bounding box center [318, 56] width 39 height 5
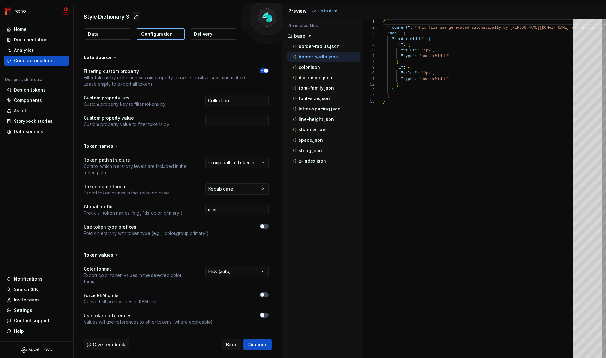
scroll to position [57, 0]
click at [302, 67] on p "color.json" at bounding box center [309, 67] width 21 height 5
type textarea "**********"
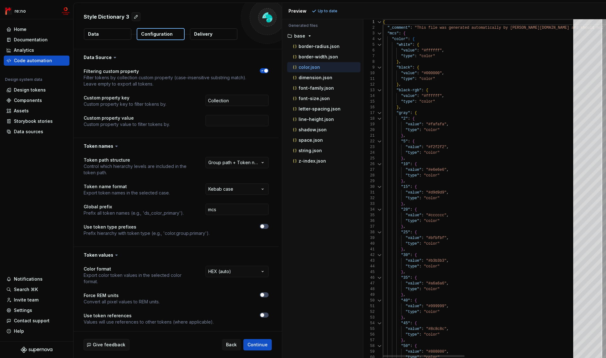
click at [379, 44] on div at bounding box center [379, 45] width 8 height 6
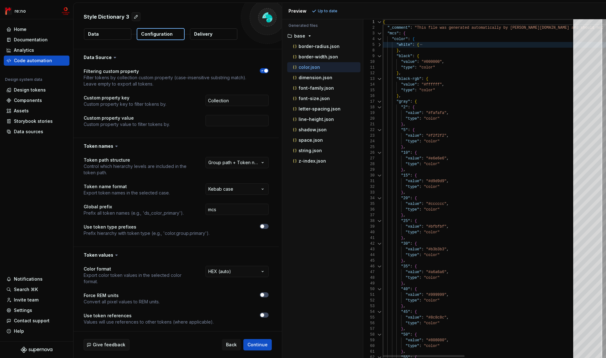
click at [378, 56] on div at bounding box center [379, 56] width 8 height 6
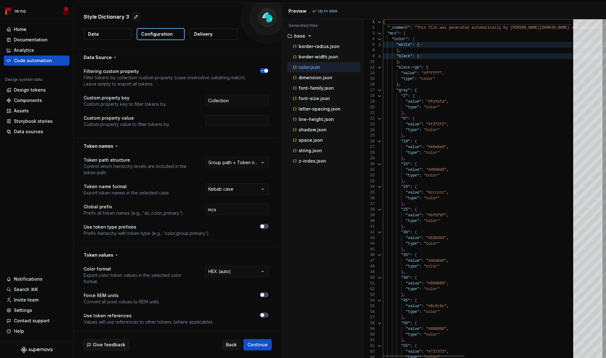
click at [378, 66] on div at bounding box center [379, 68] width 8 height 6
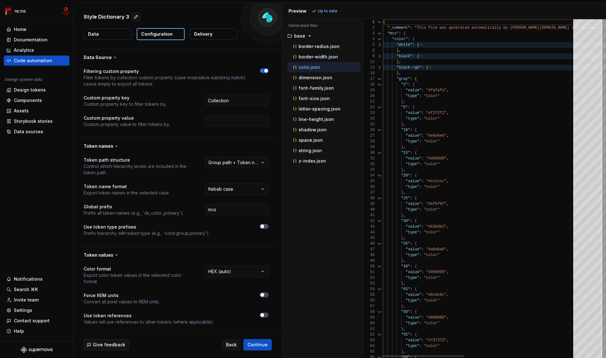
click at [378, 76] on div at bounding box center [379, 79] width 8 height 6
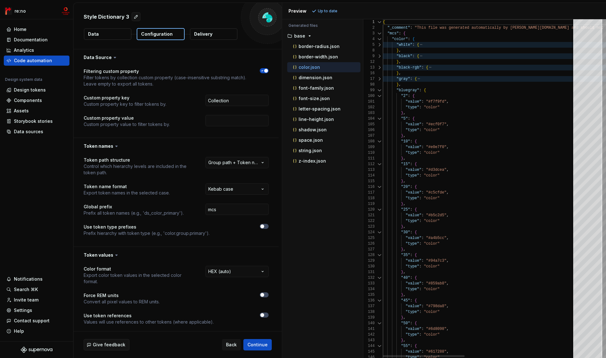
click at [379, 88] on div at bounding box center [379, 90] width 8 height 6
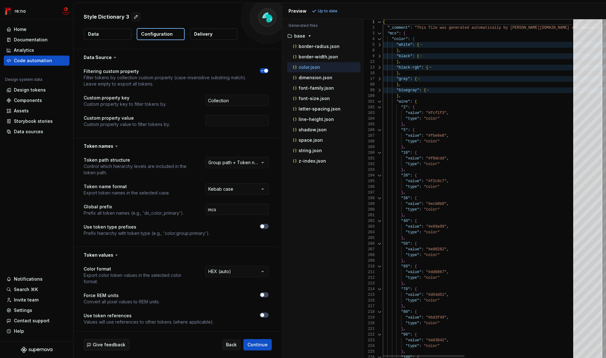
click at [378, 98] on div "180" at bounding box center [373, 96] width 20 height 6
click at [378, 103] on div at bounding box center [379, 102] width 8 height 6
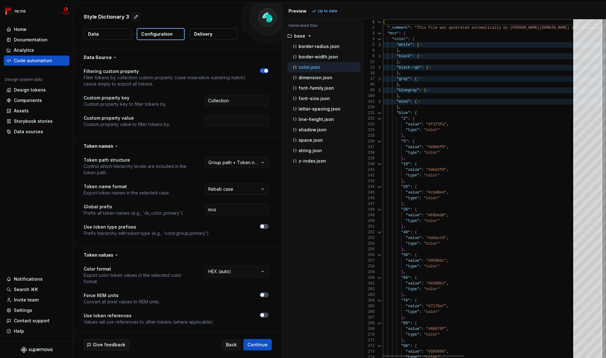
click at [379, 114] on div at bounding box center [379, 113] width 8 height 6
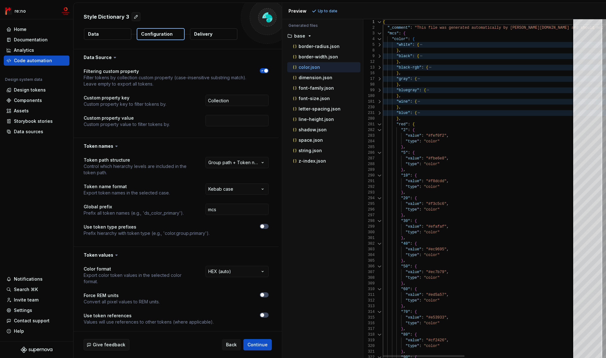
click at [379, 123] on div at bounding box center [379, 124] width 8 height 6
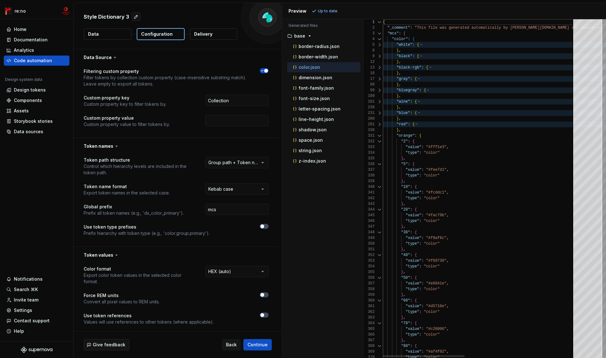
click at [379, 133] on div at bounding box center [379, 136] width 8 height 6
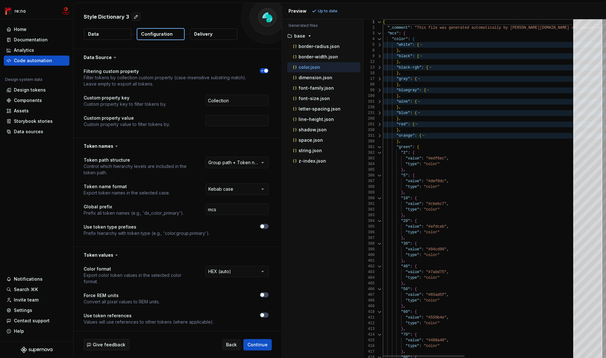
click at [378, 149] on div at bounding box center [379, 147] width 8 height 6
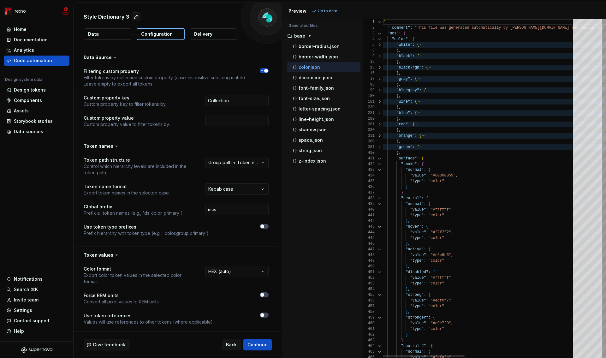
click at [379, 158] on div at bounding box center [379, 159] width 8 height 6
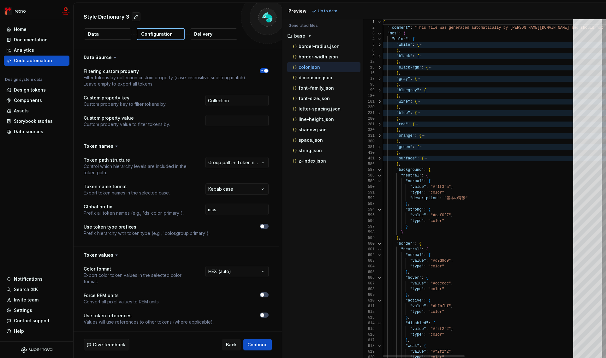
click at [378, 169] on div at bounding box center [379, 170] width 8 height 6
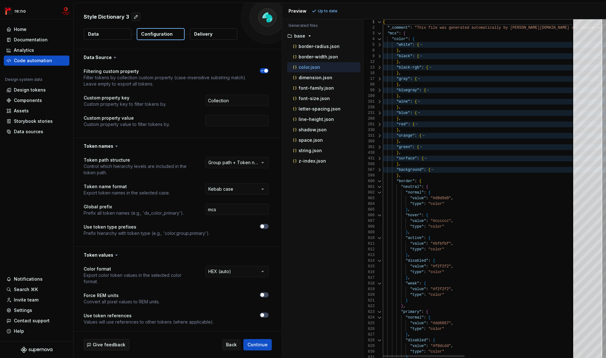
click at [379, 39] on div at bounding box center [379, 39] width 8 height 6
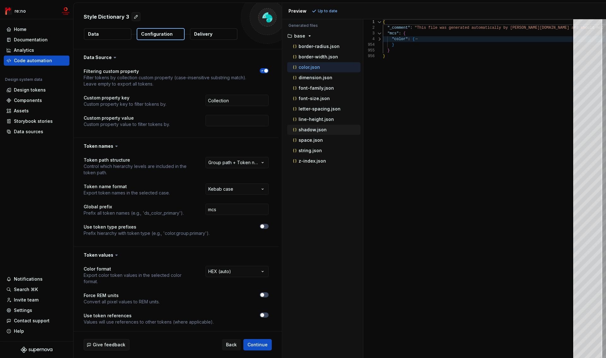
click at [317, 129] on p "shadow.json" at bounding box center [313, 129] width 28 height 5
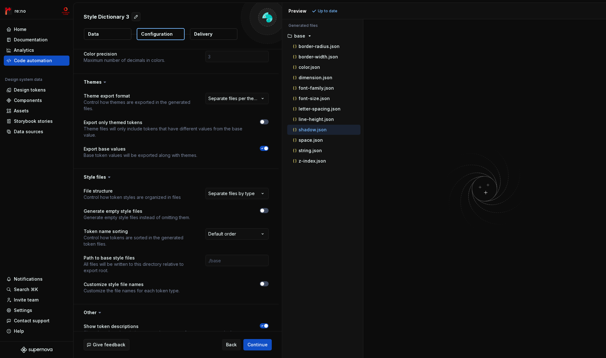
scroll to position [299, 0]
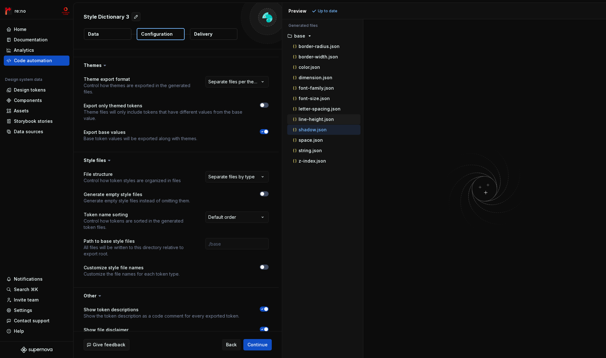
click at [299, 119] on p "line-height.json" at bounding box center [316, 119] width 35 height 5
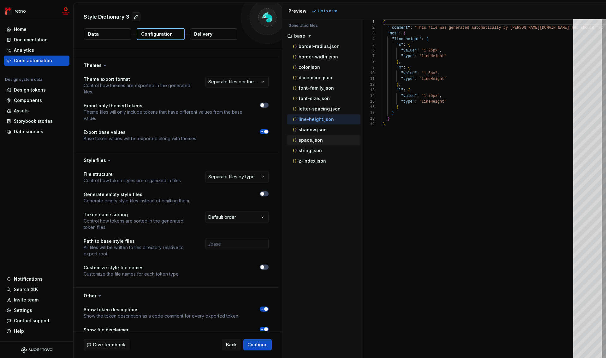
click at [302, 144] on div "space.json" at bounding box center [323, 140] width 73 height 10
click at [304, 140] on p "space.json" at bounding box center [311, 140] width 24 height 5
type textarea "**********"
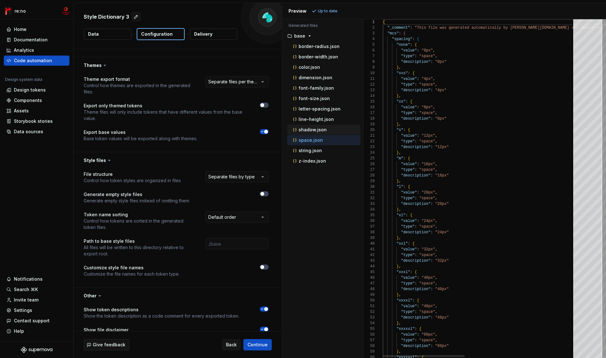
scroll to position [57, 0]
click at [303, 129] on p "shadow.json" at bounding box center [313, 129] width 28 height 5
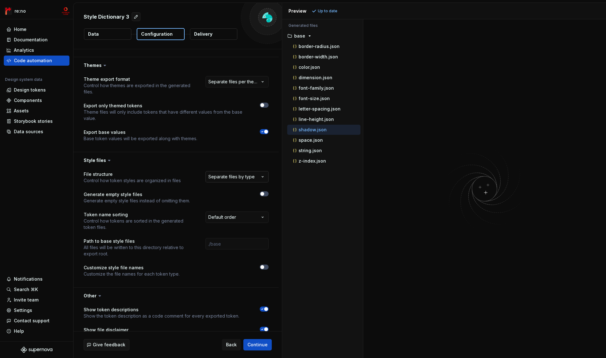
click at [221, 177] on html "**********" at bounding box center [303, 179] width 606 height 358
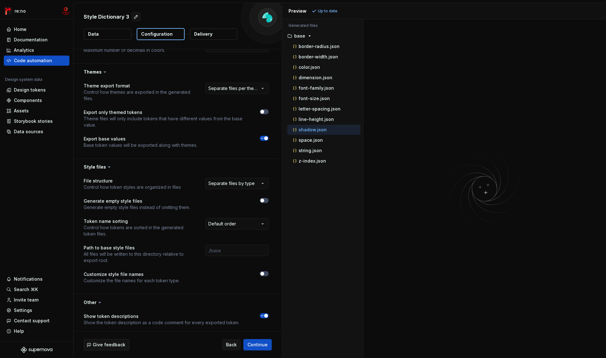
scroll to position [256, 0]
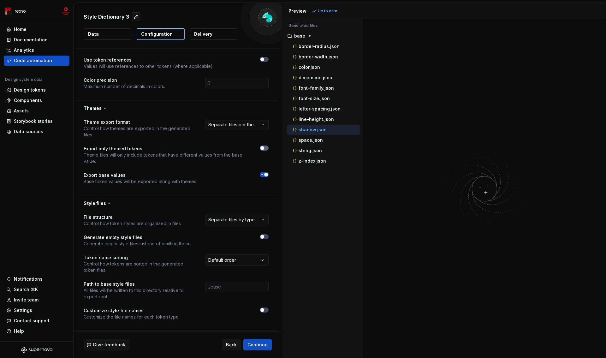
click at [265, 148] on button "button" at bounding box center [264, 147] width 9 height 5
click at [325, 7] on button "Refresh preview" at bounding box center [331, 11] width 42 height 9
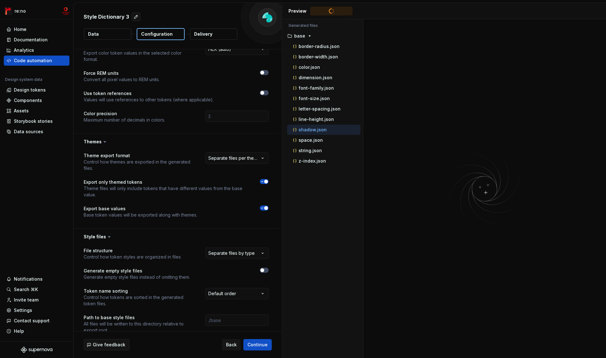
scroll to position [183, 0]
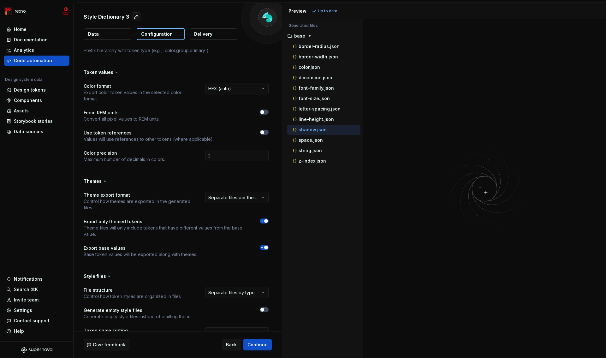
click at [326, 129] on div "shadow.json" at bounding box center [326, 130] width 69 height 6
click at [324, 119] on p "line-height.json" at bounding box center [316, 119] width 35 height 5
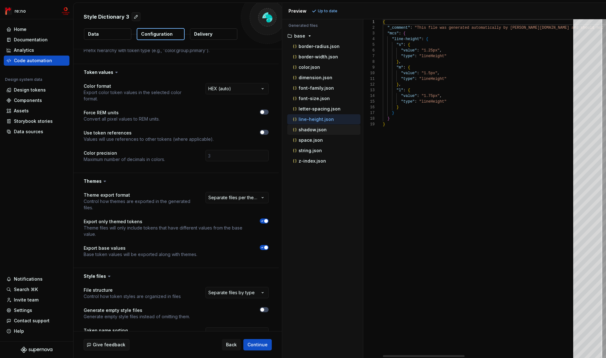
click at [323, 129] on p "shadow.json" at bounding box center [313, 129] width 28 height 5
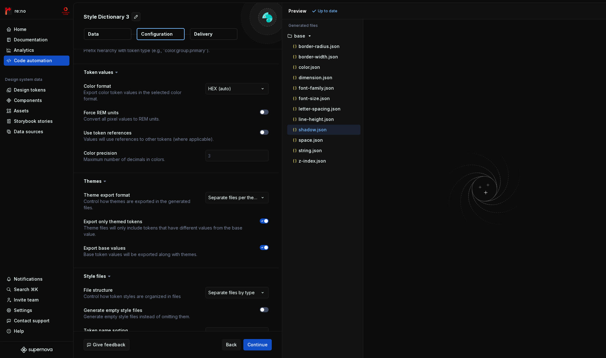
click at [262, 220] on icon "button" at bounding box center [262, 221] width 5 height 4
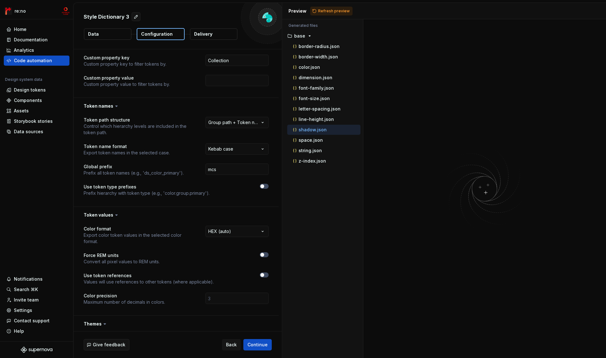
scroll to position [36, 0]
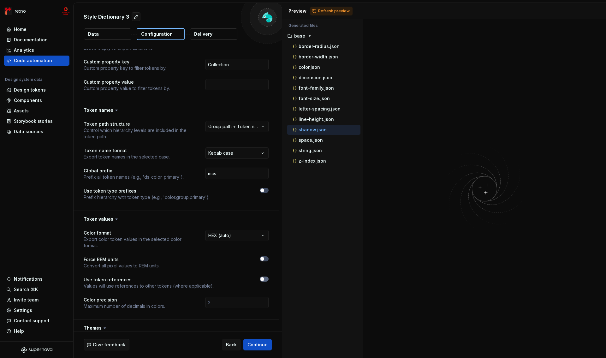
click at [263, 280] on span "button" at bounding box center [262, 279] width 4 height 4
click at [333, 12] on span "Refresh preview" at bounding box center [334, 11] width 32 height 5
click at [263, 280] on icon "button" at bounding box center [262, 279] width 5 height 4
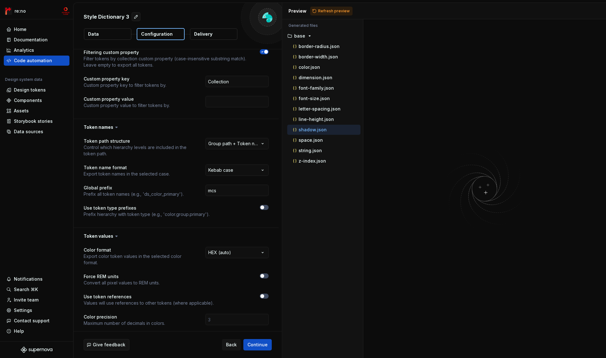
scroll to position [0, 0]
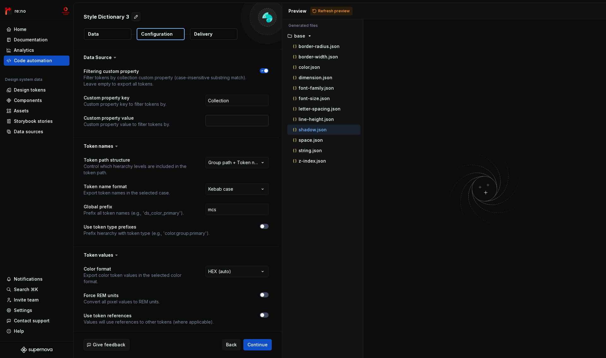
click at [226, 123] on input "text" at bounding box center [236, 120] width 63 height 11
click at [220, 136] on div "Filtering custom property Filter tokens by collection custom property (case-ins…" at bounding box center [176, 102] width 205 height 72
click at [225, 102] on input "Collection" at bounding box center [236, 100] width 63 height 11
drag, startPoint x: 208, startPoint y: 101, endPoint x: 211, endPoint y: 100, distance: 3.2
click at [211, 100] on input "Collection" at bounding box center [236, 100] width 63 height 11
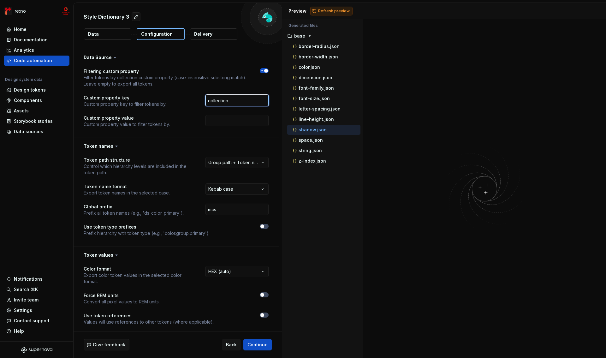
type input "collection"
click at [322, 10] on span "Refresh preview" at bounding box center [334, 11] width 32 height 5
click at [46, 59] on div "Code automation" at bounding box center [33, 60] width 38 height 6
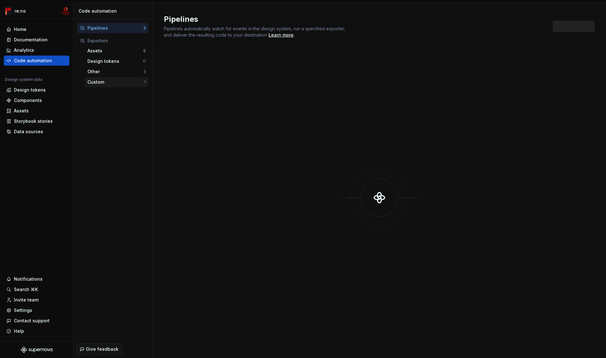
click at [124, 83] on div "Custom" at bounding box center [115, 82] width 57 height 6
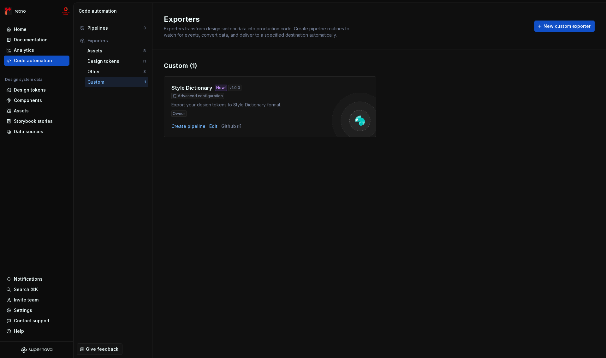
click at [112, 86] on div "Custom 1" at bounding box center [116, 82] width 63 height 10
click at [212, 126] on div "Edit" at bounding box center [213, 126] width 8 height 6
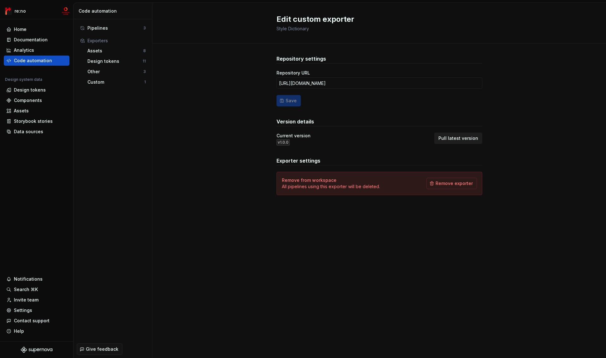
click at [462, 139] on span "Pull latest version" at bounding box center [458, 138] width 40 height 6
click at [105, 81] on div "Custom" at bounding box center [115, 82] width 57 height 6
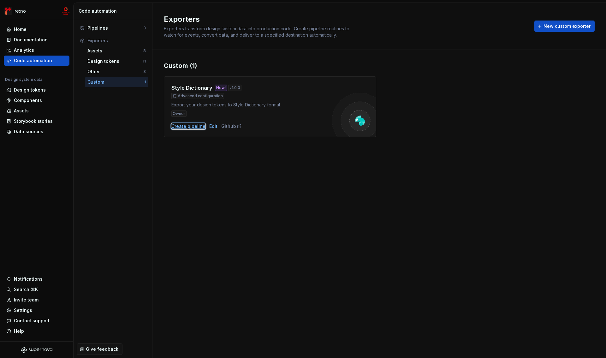
click at [191, 126] on div "Create pipeline" at bounding box center [188, 126] width 34 height 6
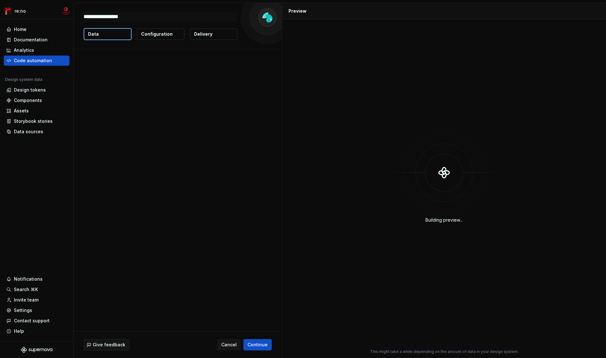
type textarea "*"
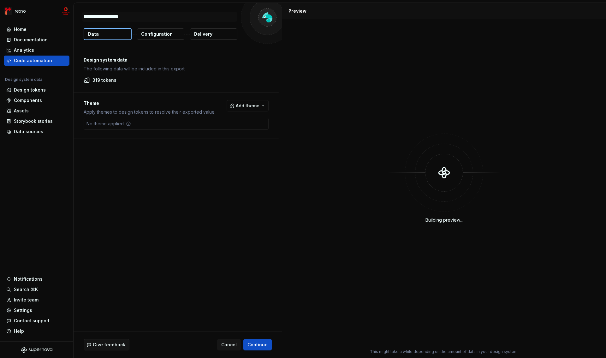
click at [161, 35] on p "Configuration" at bounding box center [157, 34] width 32 height 6
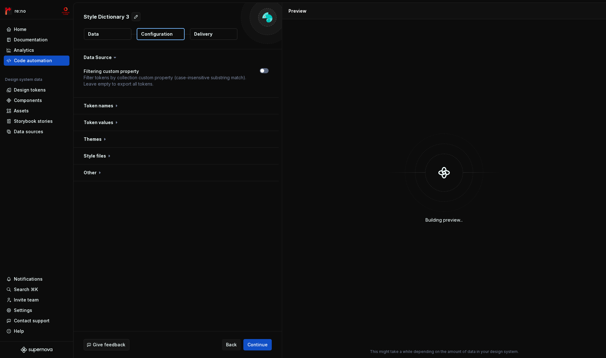
click at [265, 71] on button "button" at bounding box center [264, 70] width 9 height 5
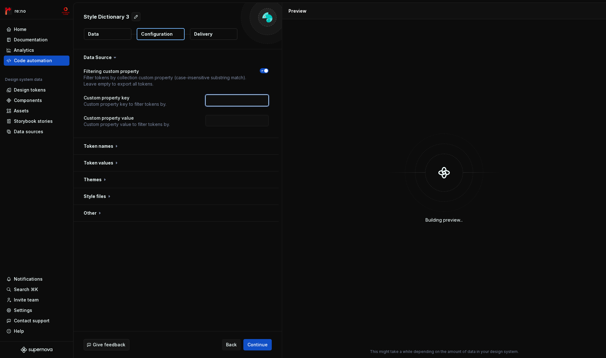
click at [229, 103] on input "text" at bounding box center [236, 100] width 63 height 11
type input "collection"
click at [223, 120] on input "text" at bounding box center [236, 120] width 63 height 11
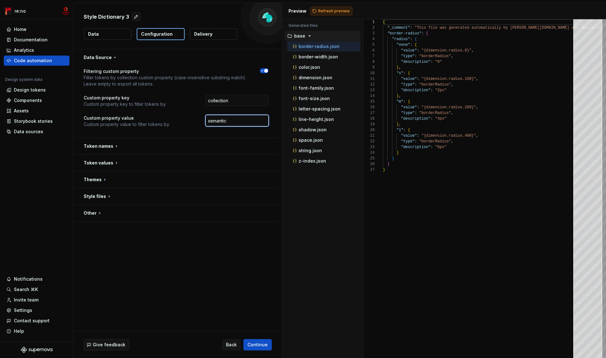
type input "semantic"
click at [334, 10] on span "Refresh preview" at bounding box center [334, 11] width 32 height 5
click at [98, 145] on button "button" at bounding box center [176, 146] width 205 height 16
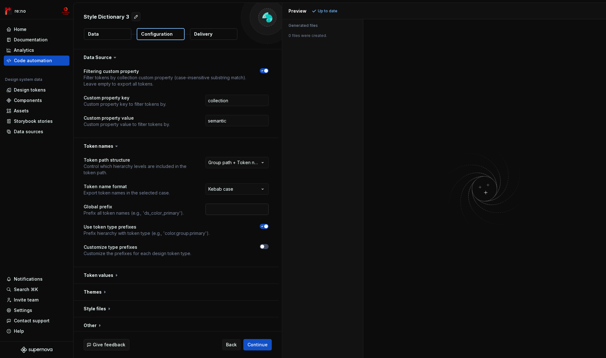
click at [232, 207] on input "text" at bounding box center [236, 209] width 63 height 11
type input "mcs"
click at [246, 118] on input "semantic" at bounding box center [236, 120] width 63 height 11
click at [320, 10] on span "Refresh preview" at bounding box center [334, 11] width 32 height 5
click at [236, 118] on input "text" at bounding box center [236, 120] width 63 height 11
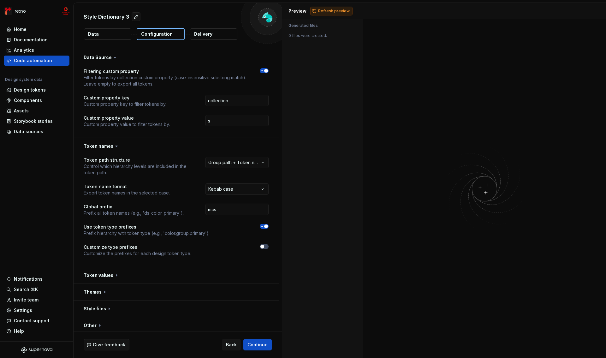
click at [331, 9] on span "Refresh preview" at bounding box center [334, 11] width 32 height 5
click at [238, 120] on input "s" at bounding box center [236, 120] width 63 height 11
click at [224, 119] on input "a" at bounding box center [236, 120] width 63 height 11
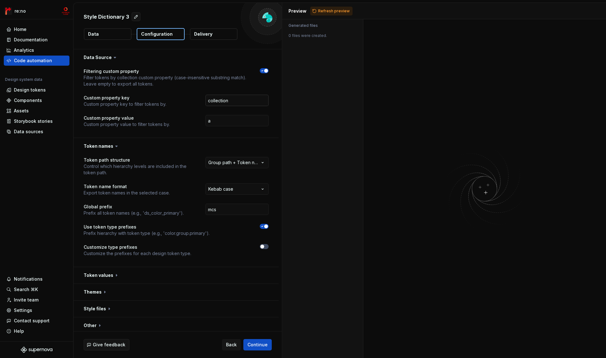
click at [237, 99] on input "collection" at bounding box center [236, 100] width 63 height 11
click at [217, 122] on input "a" at bounding box center [236, 120] width 63 height 11
paste input "collection"
type input "collection"
click at [321, 10] on span "Refresh preview" at bounding box center [334, 11] width 32 height 5
